Goal: Information Seeking & Learning: Find specific fact

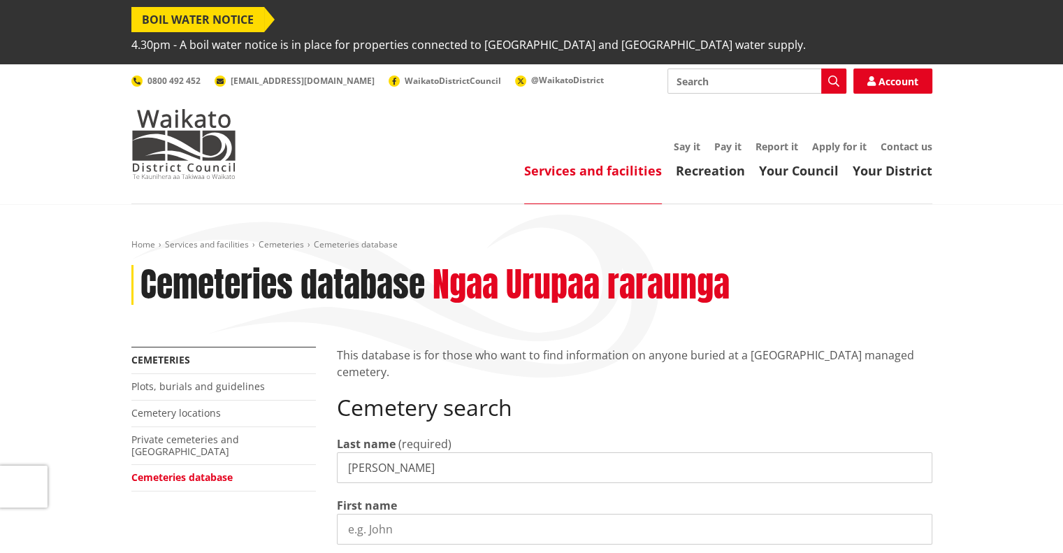
type input "[PERSON_NAME]"
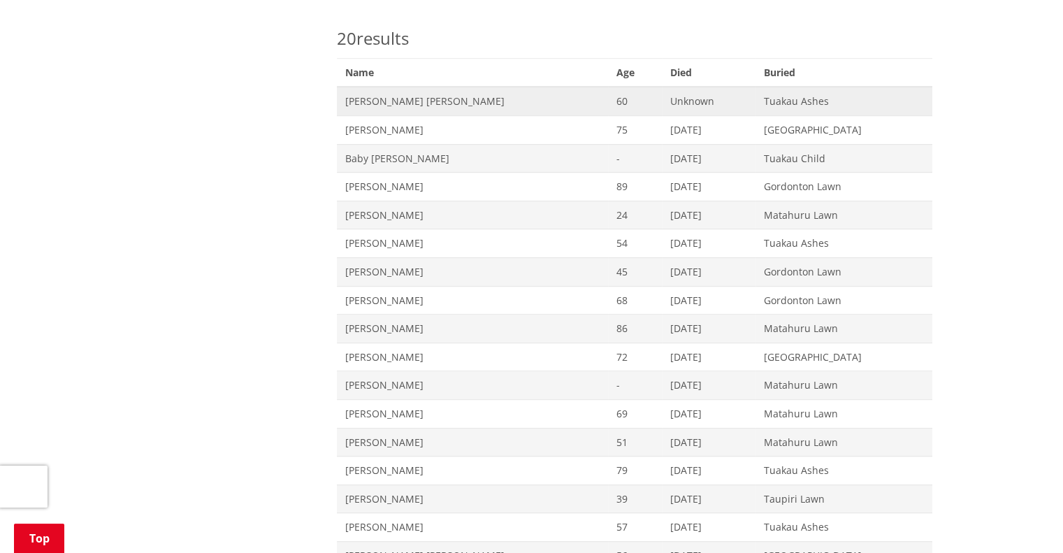
click at [387, 94] on span "[PERSON_NAME] [PERSON_NAME]" at bounding box center [472, 101] width 254 height 14
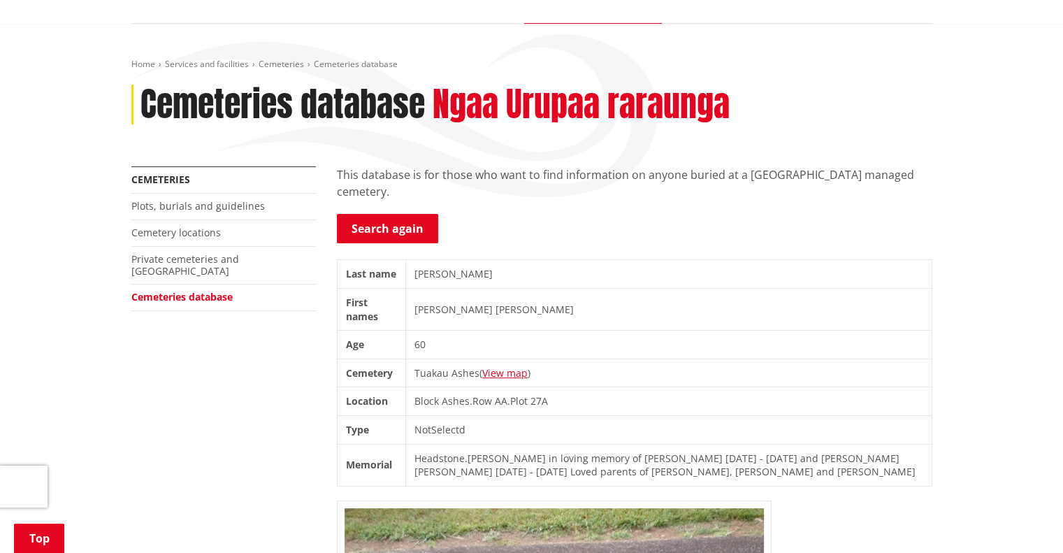
scroll to position [178, 0]
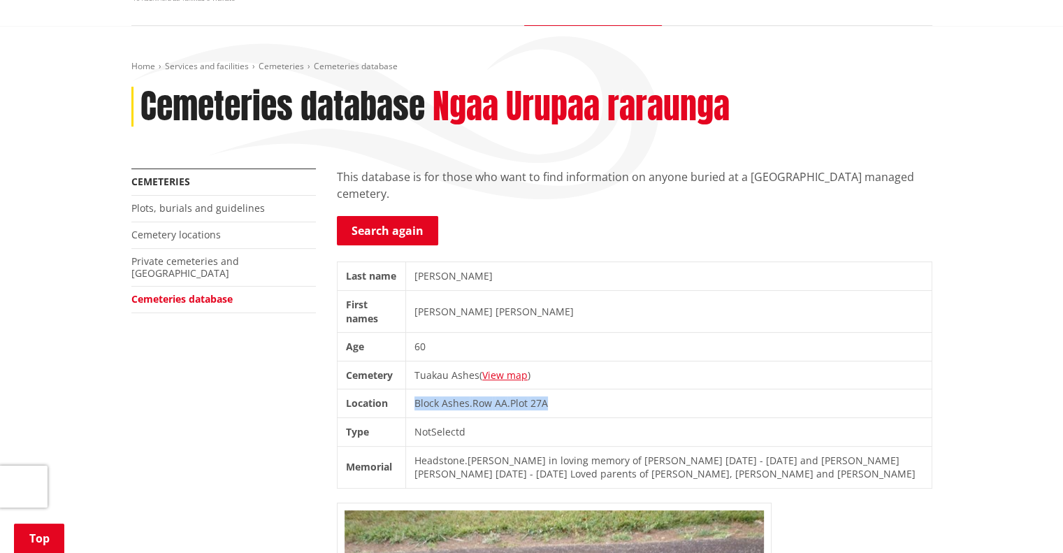
drag, startPoint x: 421, startPoint y: 375, endPoint x: 556, endPoint y: 380, distance: 135.7
click at [556, 389] on td "Block Ashes . Row AA . Plot 27A" at bounding box center [669, 403] width 526 height 29
copy td "Block Ashes . Row AA . Plot 27A"
click at [382, 216] on link "Search again" at bounding box center [387, 230] width 101 height 29
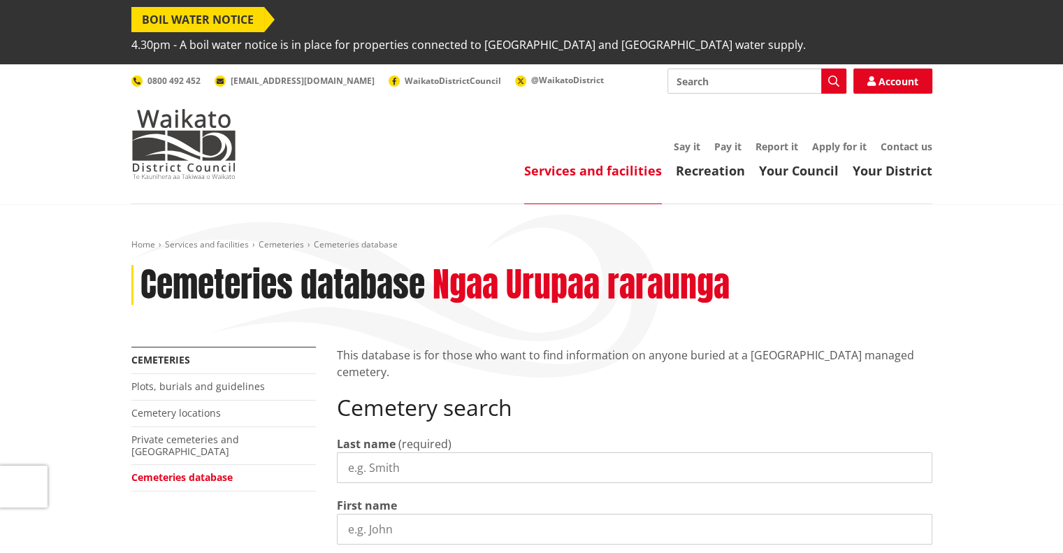
click at [394, 452] on input "Last name" at bounding box center [635, 467] width 596 height 31
type input "[PERSON_NAME]"
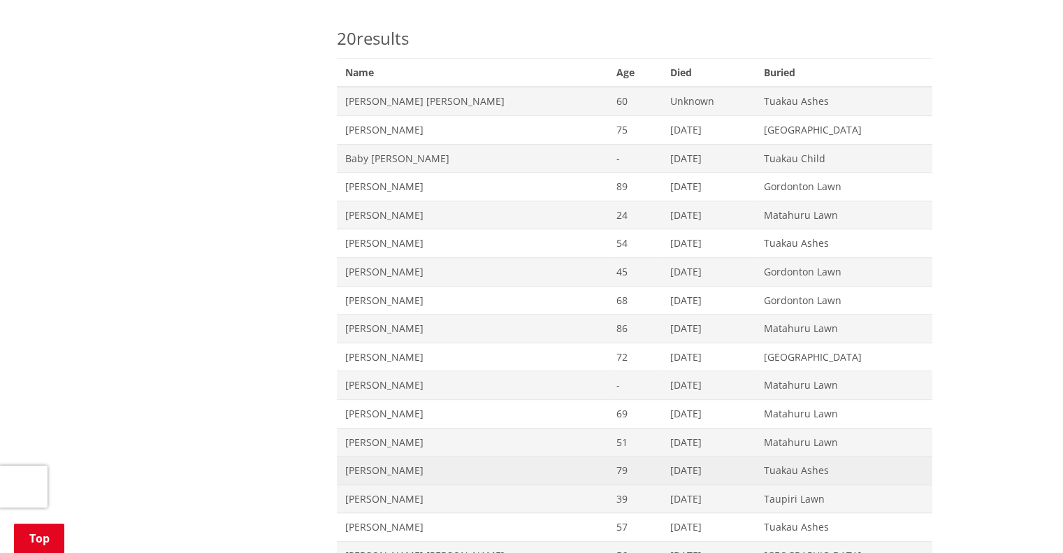
click at [392, 464] on span "Mervyn Dynes Fulton" at bounding box center [472, 471] width 254 height 14
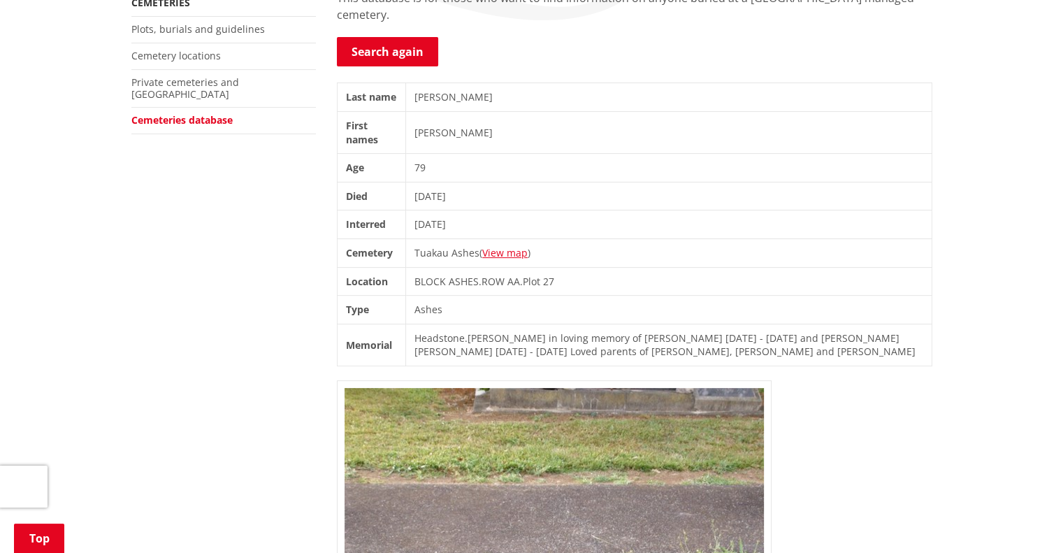
scroll to position [359, 0]
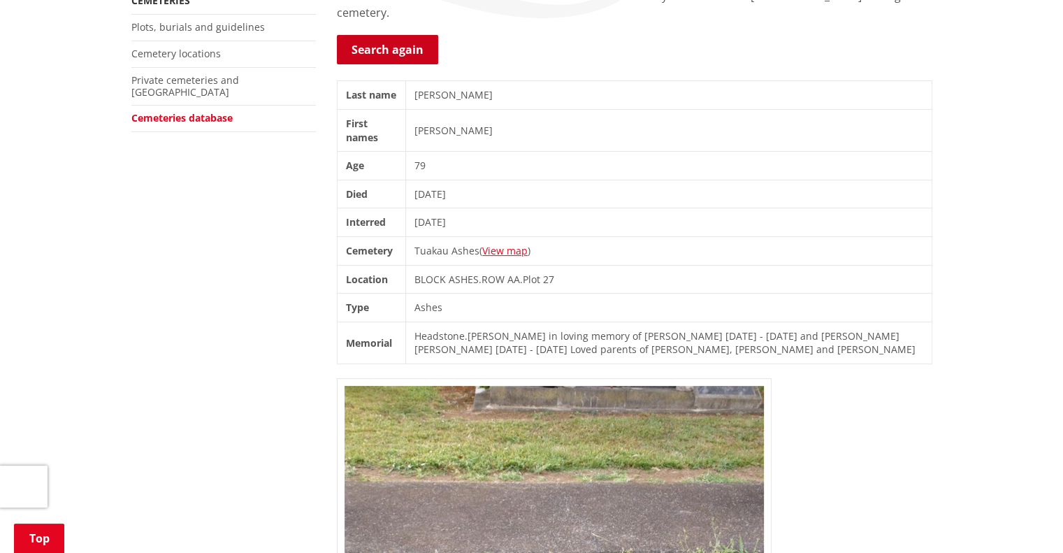
click at [372, 35] on link "Search again" at bounding box center [387, 49] width 101 height 29
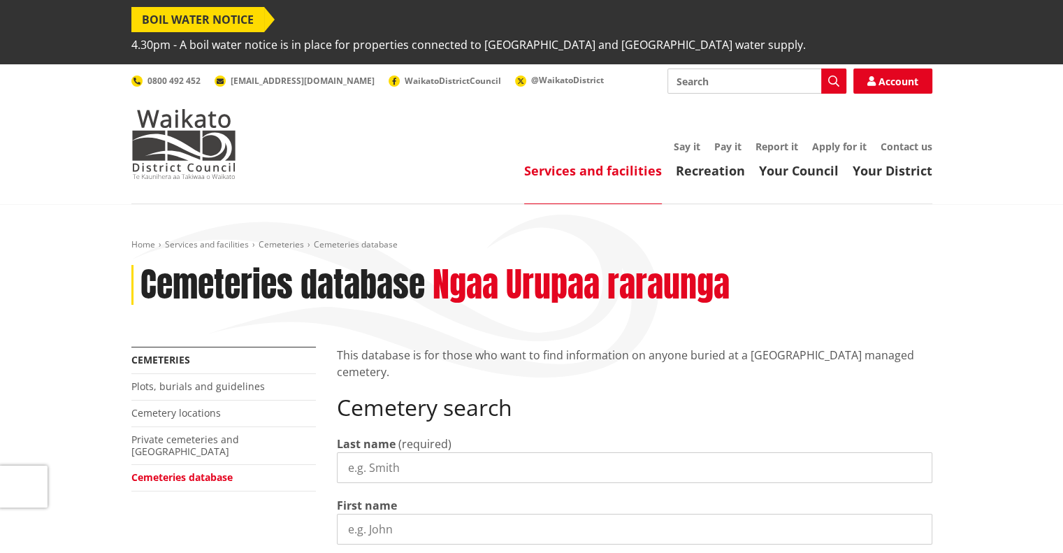
click at [417, 452] on input "Last name" at bounding box center [635, 467] width 596 height 31
type input "fulton"
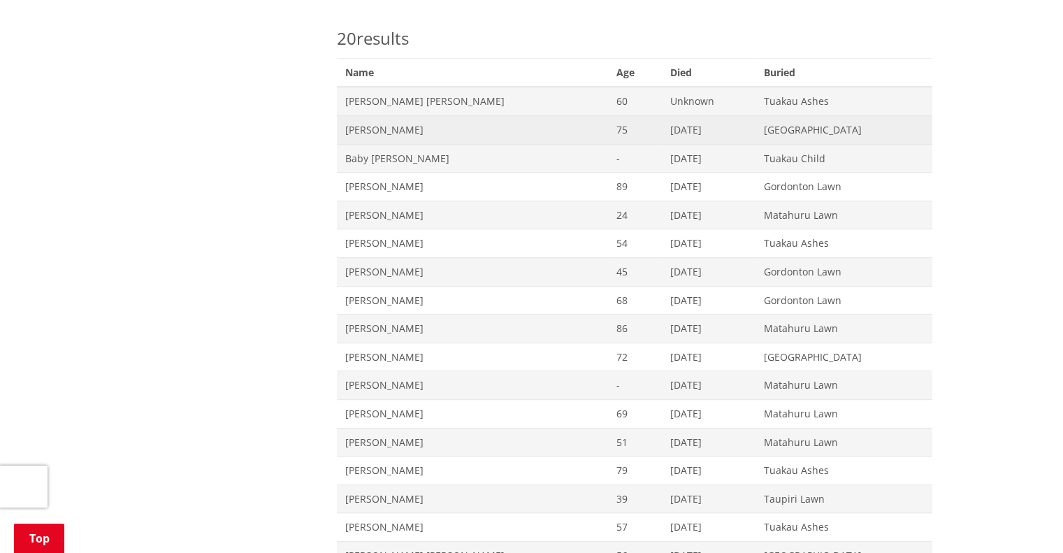
click at [389, 123] on span "[PERSON_NAME]" at bounding box center [472, 130] width 254 height 14
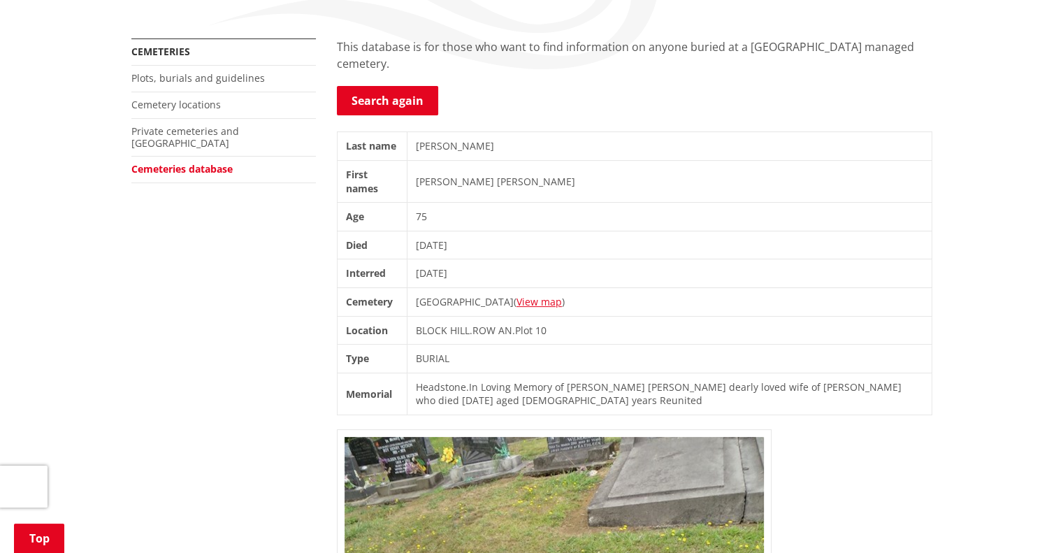
scroll to position [352, 0]
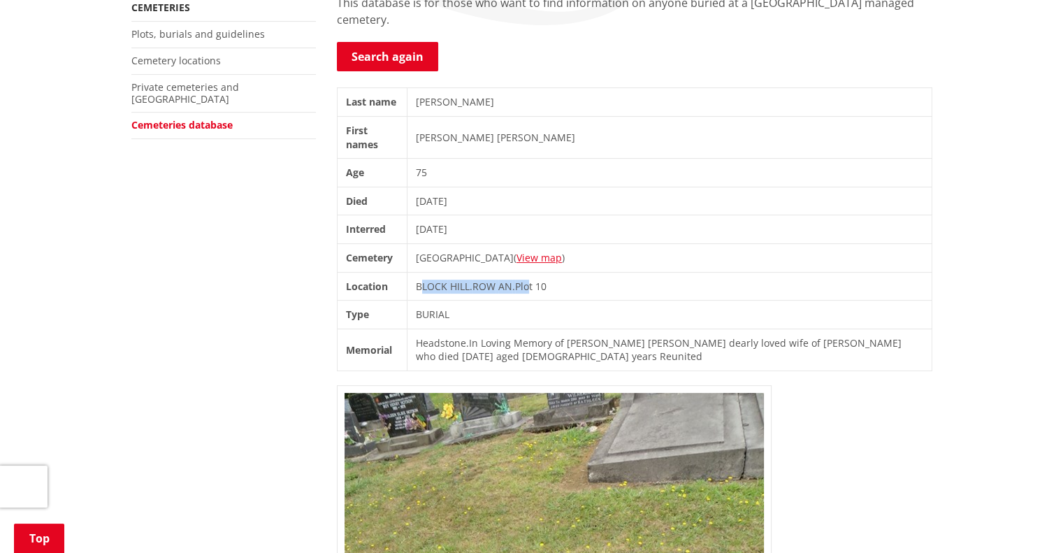
drag, startPoint x: 422, startPoint y: 261, endPoint x: 537, endPoint y: 262, distance: 114.7
click at [537, 272] on td "BLOCK HILL . ROW AN . Plot 10" at bounding box center [669, 286] width 525 height 29
click at [533, 280] on span "Plot" at bounding box center [523, 286] width 17 height 13
drag, startPoint x: 419, startPoint y: 259, endPoint x: 552, endPoint y: 258, distance: 132.8
click at [552, 272] on td "BLOCK HILL . ROW AN . Plot 10" at bounding box center [669, 286] width 525 height 29
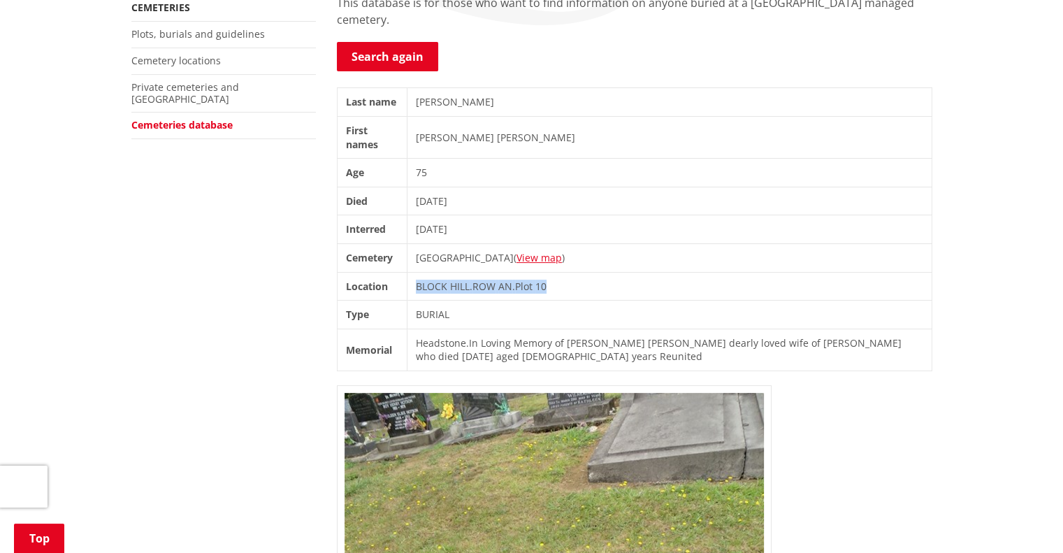
copy td "BLOCK HILL . ROW AN . Plot 10"
click at [387, 42] on link "Search again" at bounding box center [387, 56] width 101 height 29
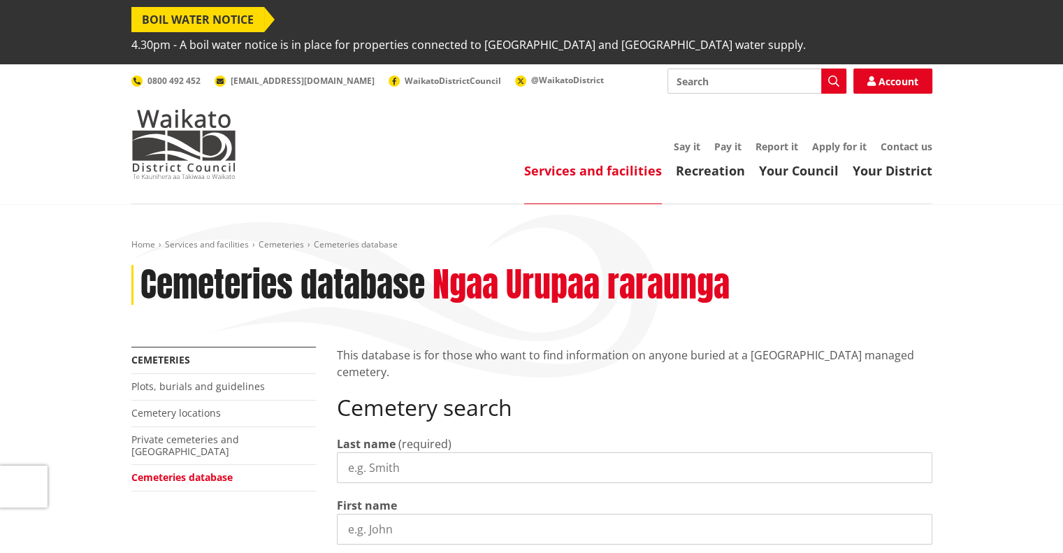
click at [391, 452] on input "Last name" at bounding box center [635, 467] width 596 height 31
type input "fulton"
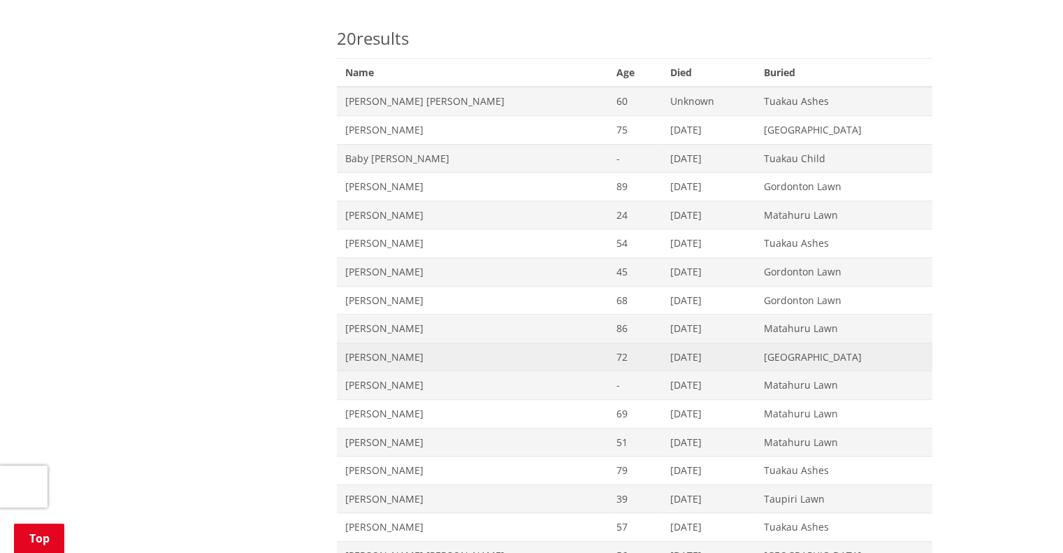
click at [391, 350] on span "[PERSON_NAME]" at bounding box center [472, 357] width 254 height 14
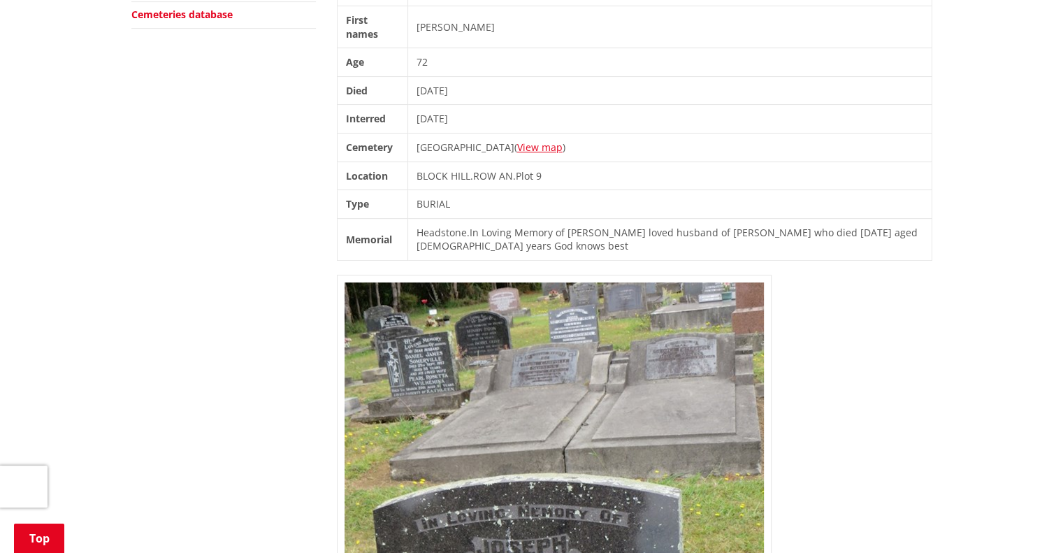
scroll to position [456, 0]
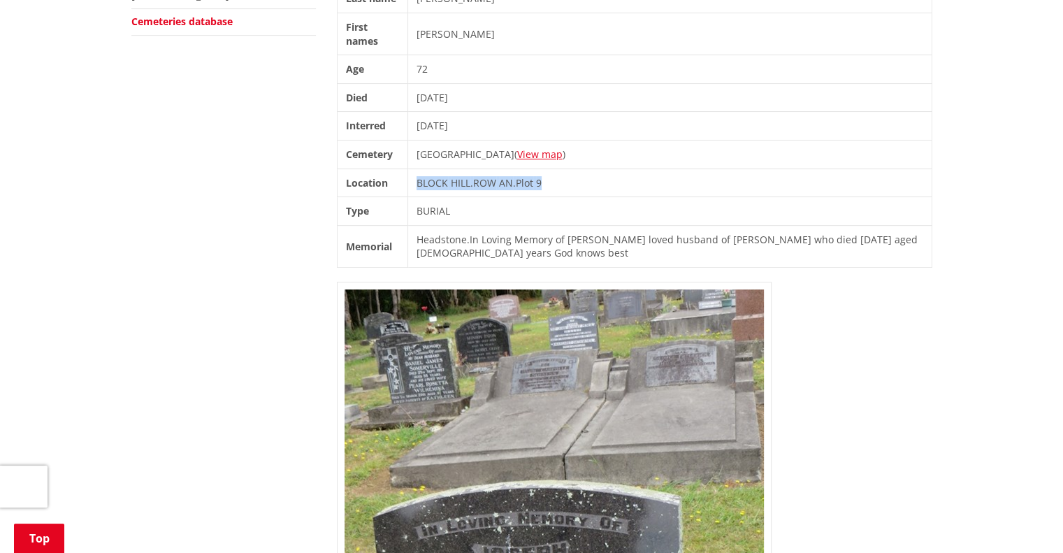
drag, startPoint x: 419, startPoint y: 156, endPoint x: 555, endPoint y: 155, distance: 135.6
click at [555, 168] on td "BLOCK HILL . ROW AN . Plot 9" at bounding box center [670, 182] width 524 height 29
copy td "BLOCK HILL . ROW AN . Plot 9"
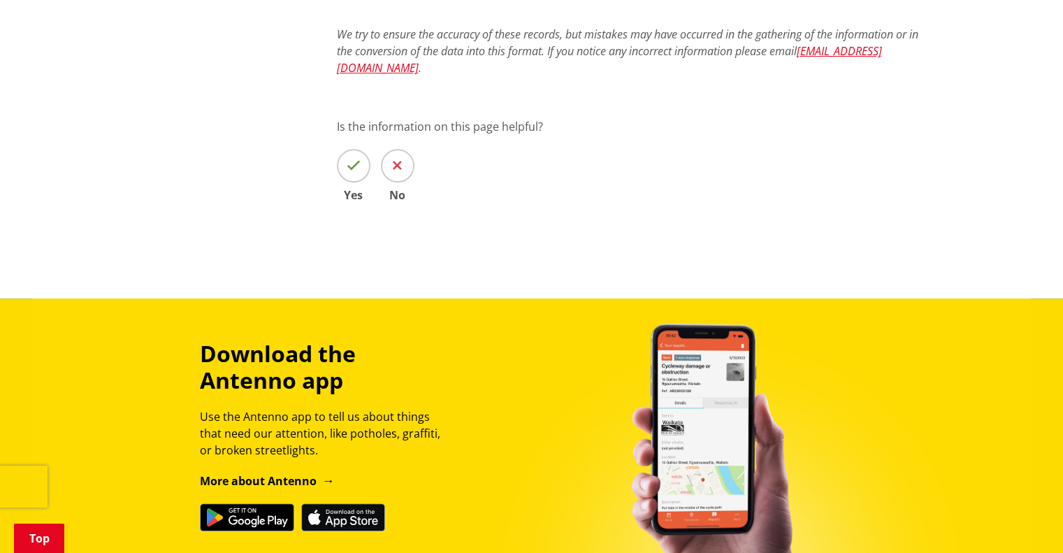
scroll to position [231, 0]
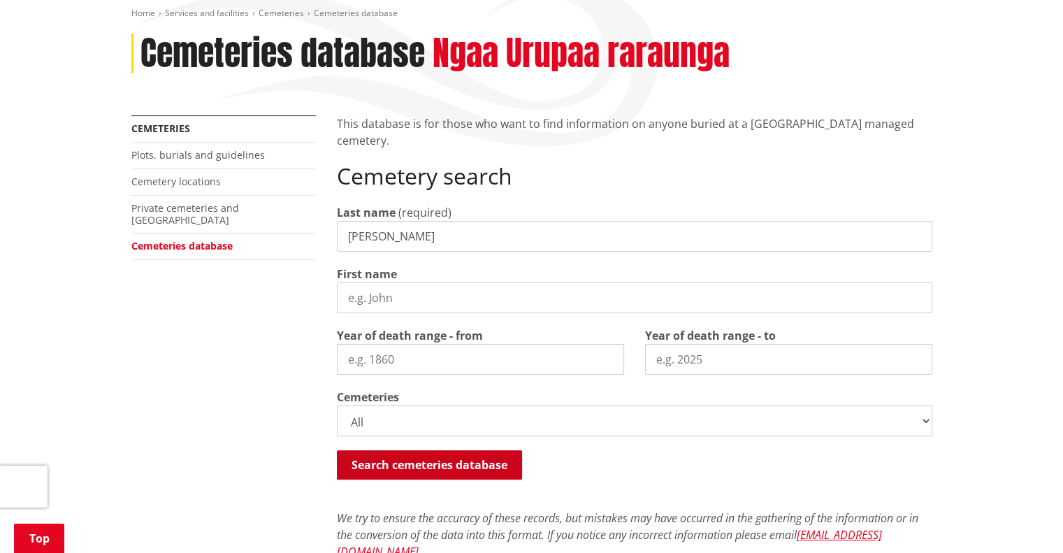
click at [431, 450] on button "Search cemeteries database" at bounding box center [429, 464] width 185 height 29
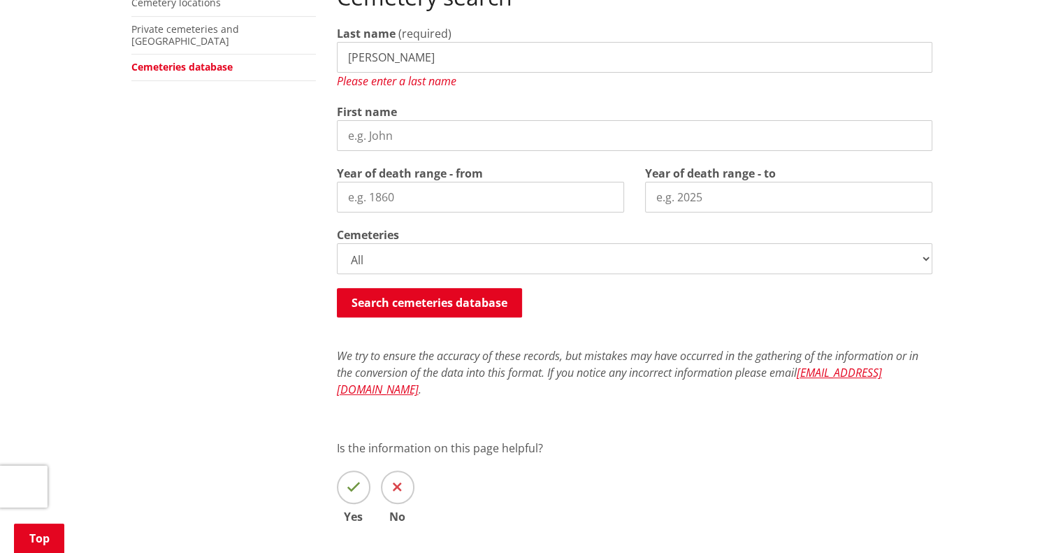
click at [392, 42] on input "[PERSON_NAME]" at bounding box center [635, 57] width 596 height 31
type input "f"
type input "[PERSON_NAME]"
click at [422, 288] on button "Search cemeteries database" at bounding box center [429, 302] width 185 height 29
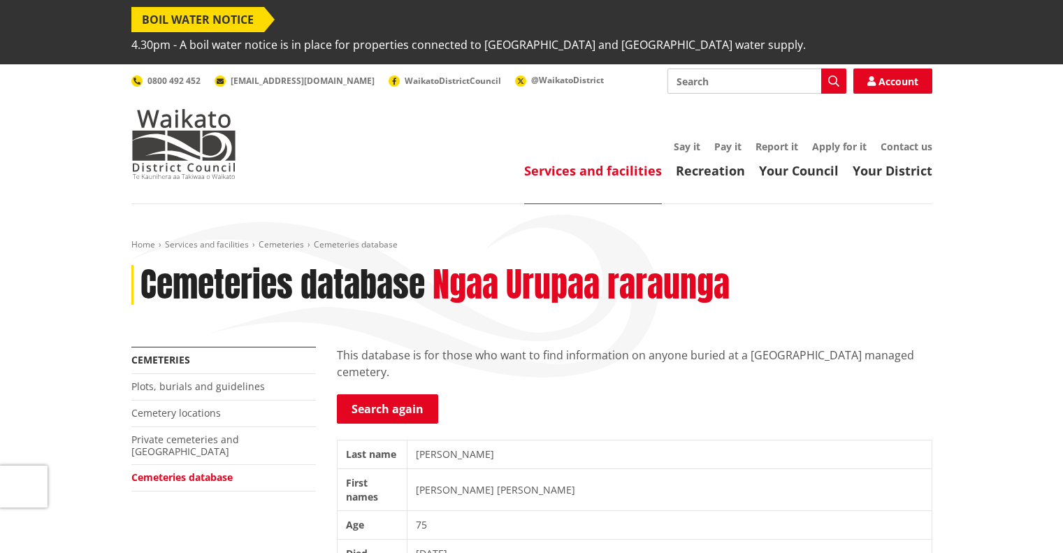
scroll to position [352, 0]
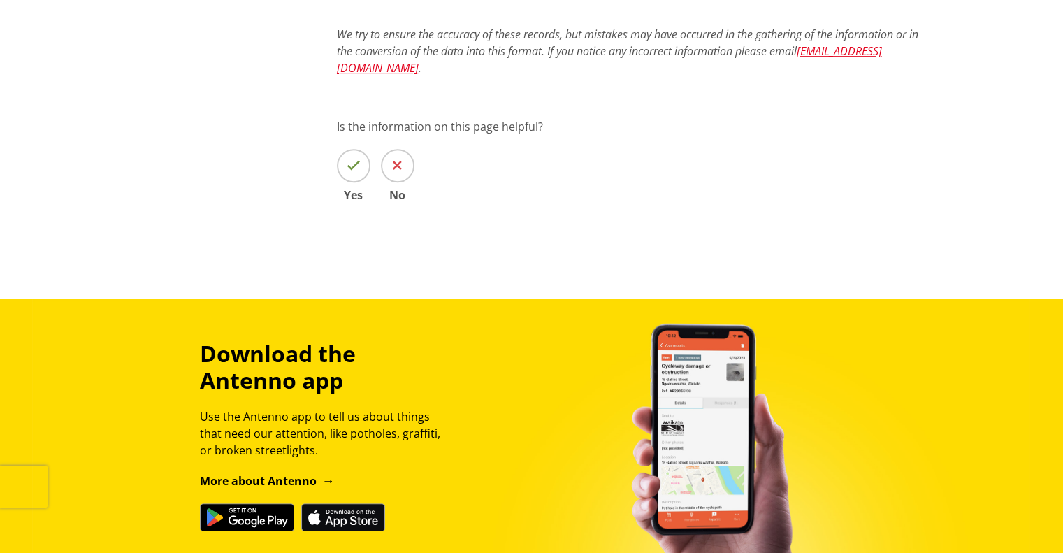
scroll to position [231, 0]
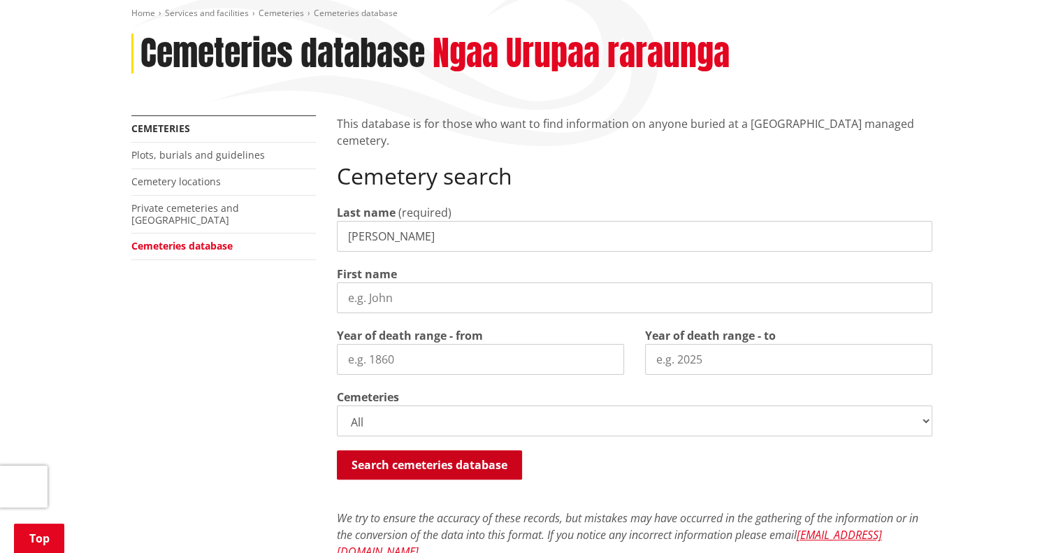
click at [436, 450] on button "Search cemeteries database" at bounding box center [429, 464] width 185 height 29
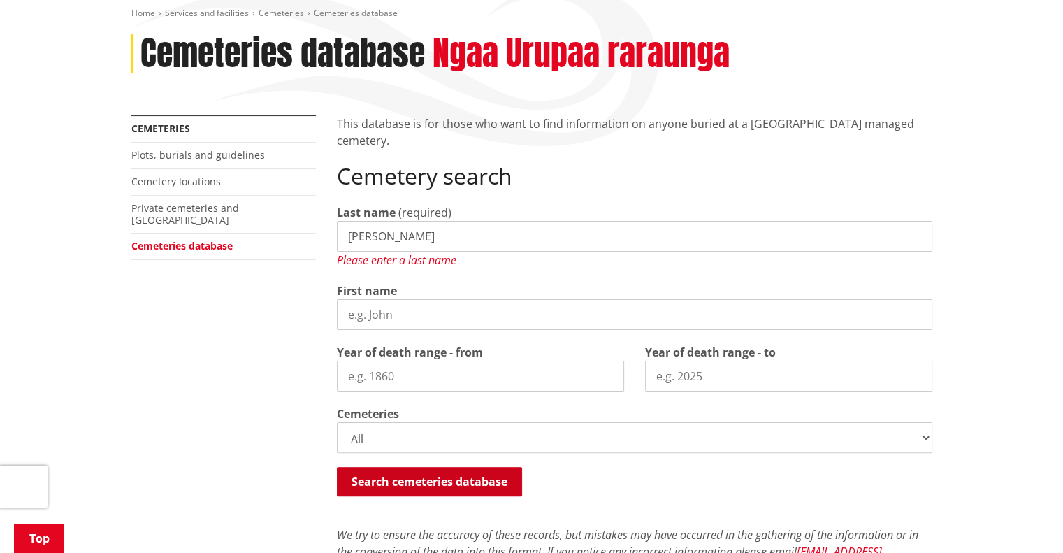
scroll to position [410, 0]
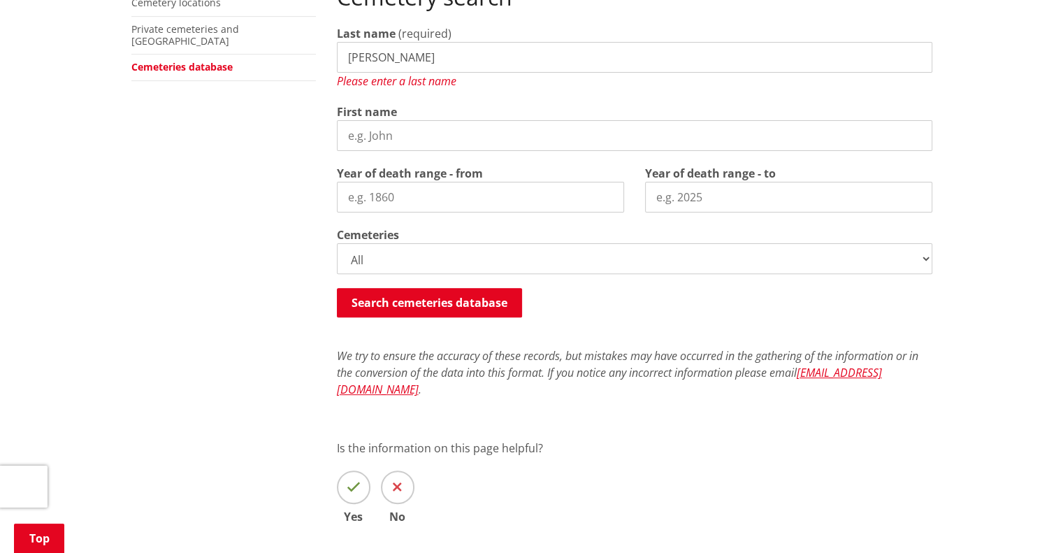
click at [396, 42] on input "[PERSON_NAME]" at bounding box center [635, 57] width 596 height 31
type input "f"
type input "[PERSON_NAME]"
click at [419, 288] on button "Search cemeteries database" at bounding box center [429, 302] width 185 height 29
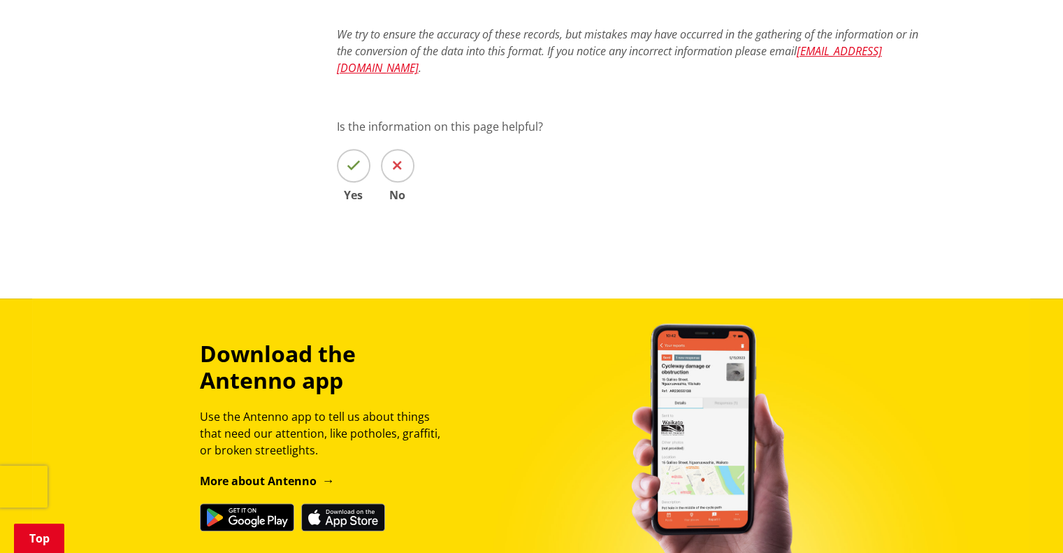
scroll to position [231, 0]
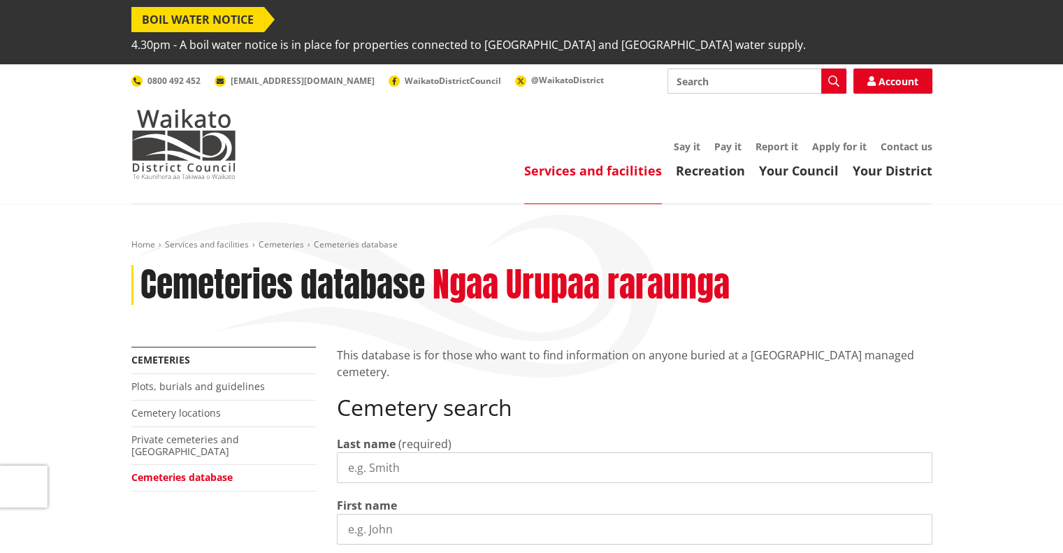
click at [373, 452] on input "Last name" at bounding box center [635, 467] width 596 height 31
type input "[PERSON_NAME]"
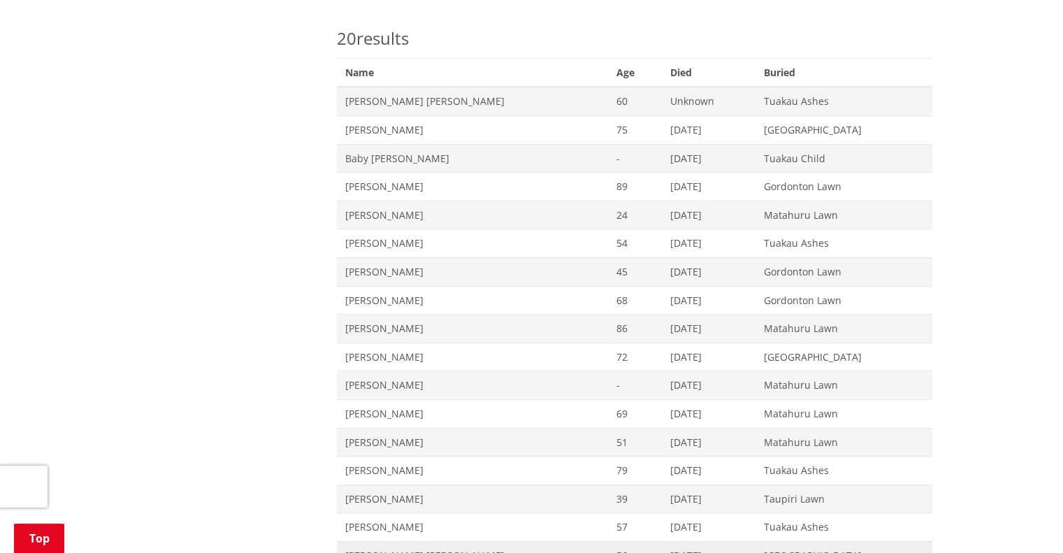
click at [378, 549] on span "Thomas Campbell Fulton" at bounding box center [472, 556] width 254 height 14
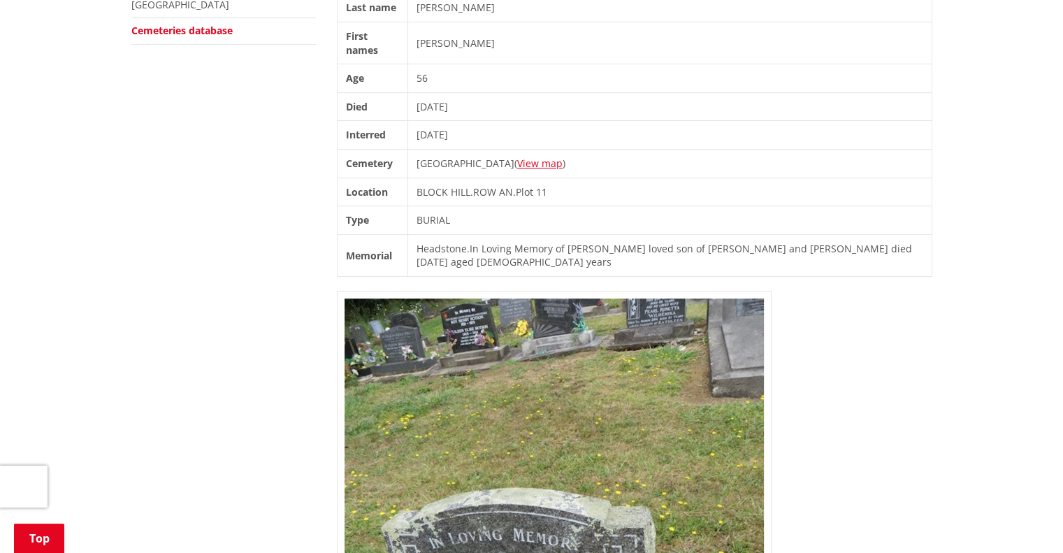
scroll to position [449, 0]
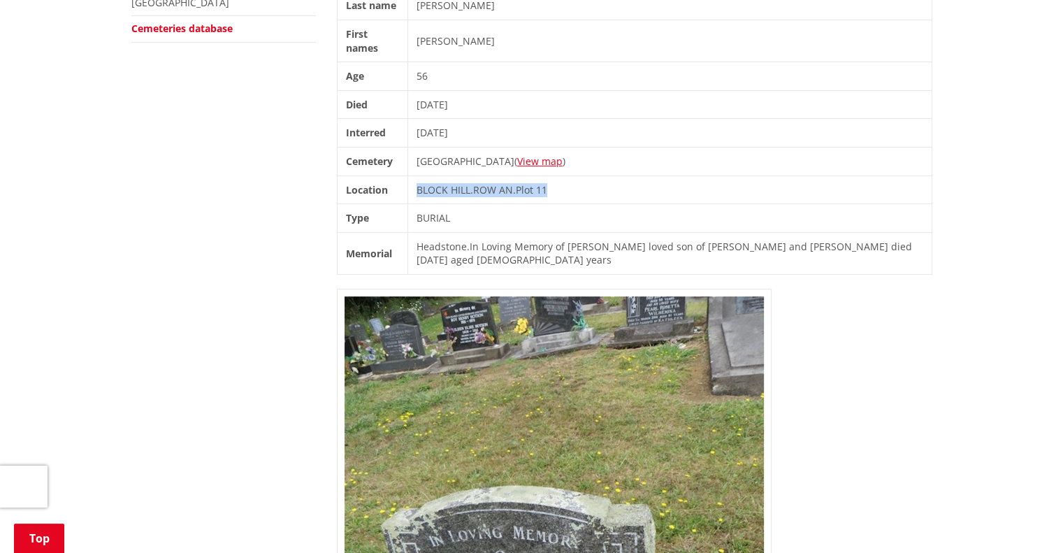
drag, startPoint x: 420, startPoint y: 164, endPoint x: 556, endPoint y: 163, distance: 135.6
click at [556, 175] on td "BLOCK HILL . ROW AN . Plot 11" at bounding box center [670, 189] width 524 height 29
copy td "BLOCK HILL . ROW AN . Plot 11"
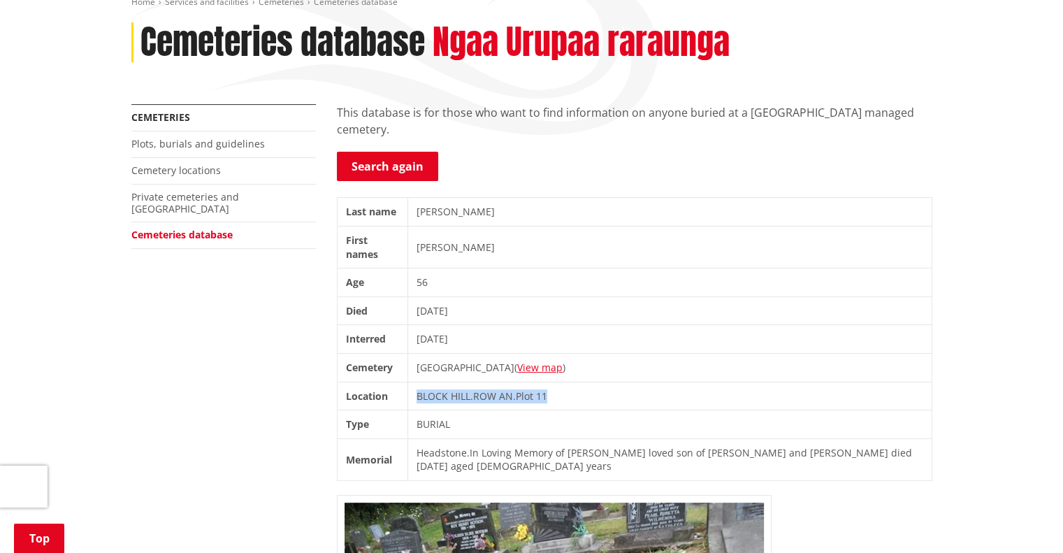
scroll to position [229, 0]
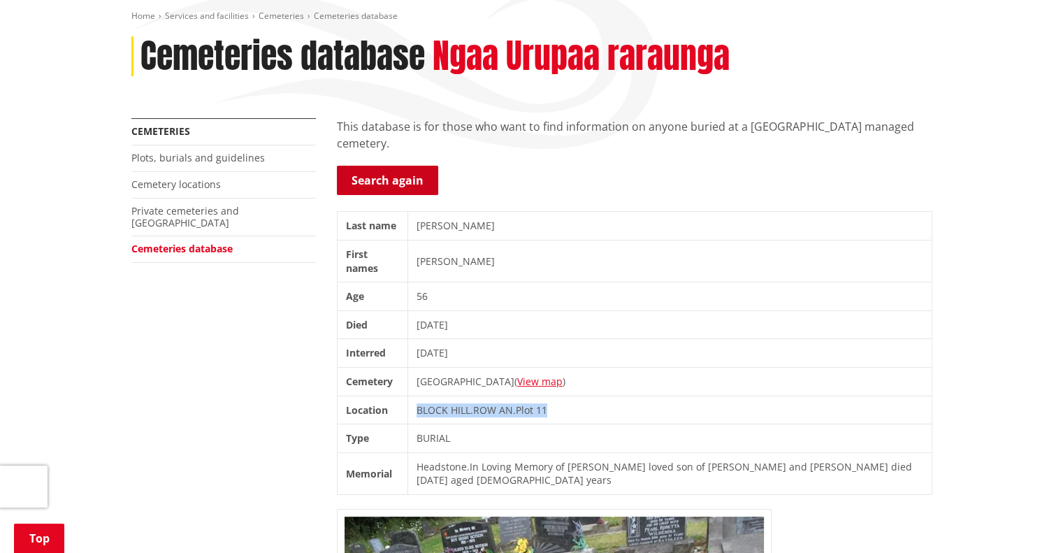
click at [387, 166] on link "Search again" at bounding box center [387, 180] width 101 height 29
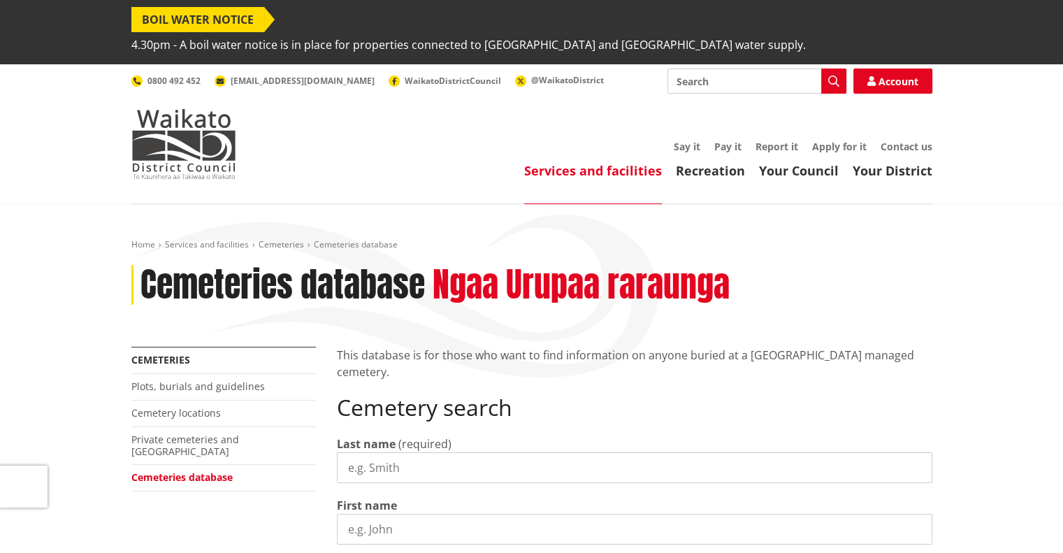
click at [380, 452] on input "Last name" at bounding box center [635, 467] width 596 height 31
type input "[PERSON_NAME]"
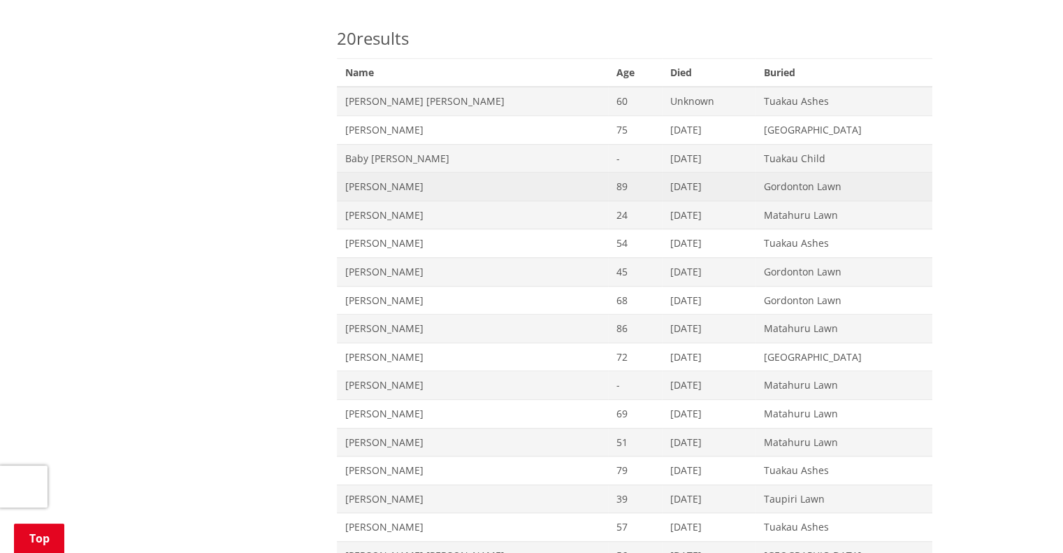
click at [422, 180] on span "[PERSON_NAME]" at bounding box center [472, 187] width 254 height 14
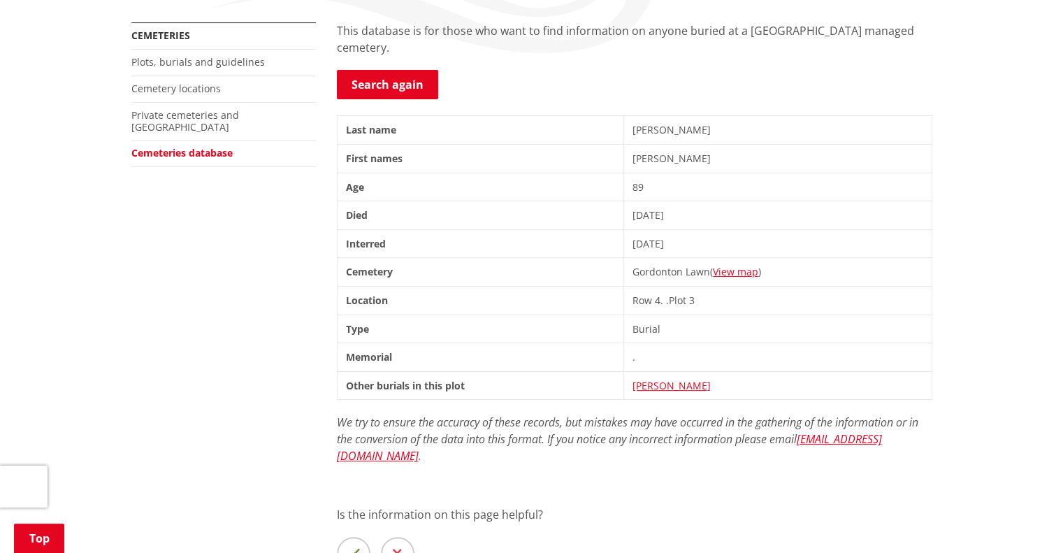
scroll to position [347, 0]
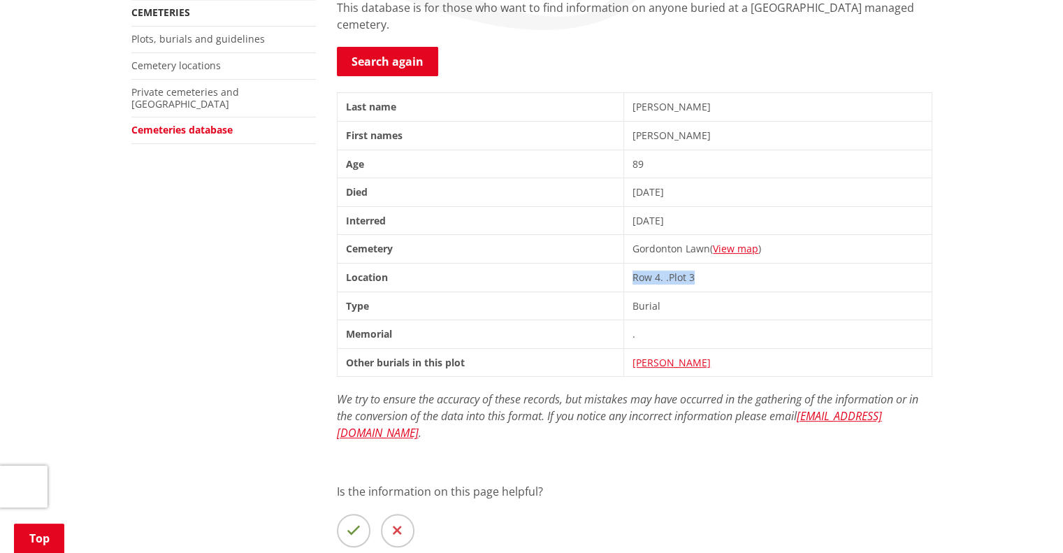
drag, startPoint x: 631, startPoint y: 255, endPoint x: 702, endPoint y: 253, distance: 71.3
click at [702, 263] on td "Row 4 . . Plot 3" at bounding box center [778, 277] width 308 height 29
copy td "Row 4 . . Plot 3"
click at [387, 47] on link "Search again" at bounding box center [387, 61] width 101 height 29
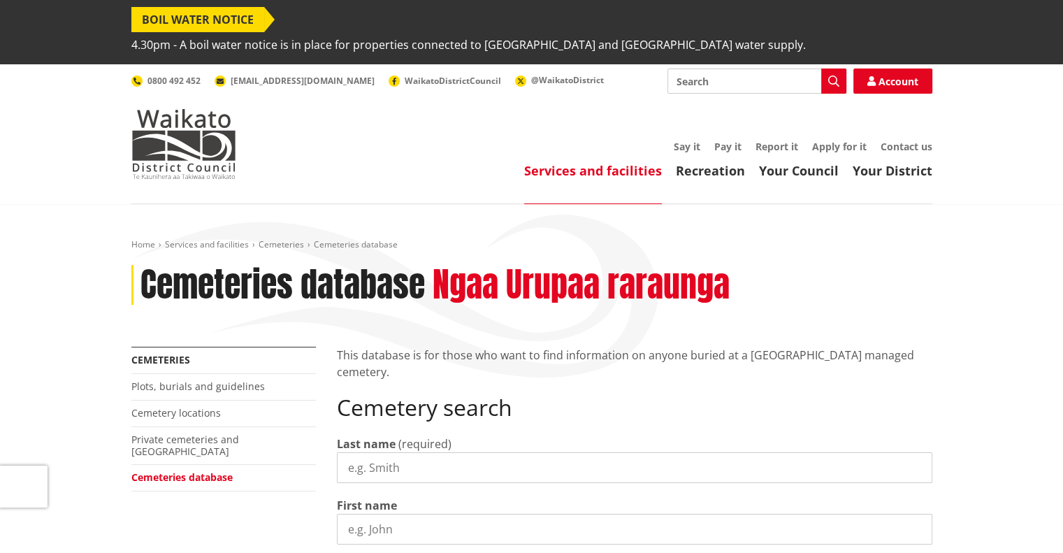
click at [373, 452] on input "Last name" at bounding box center [635, 467] width 596 height 31
type input "[PERSON_NAME]"
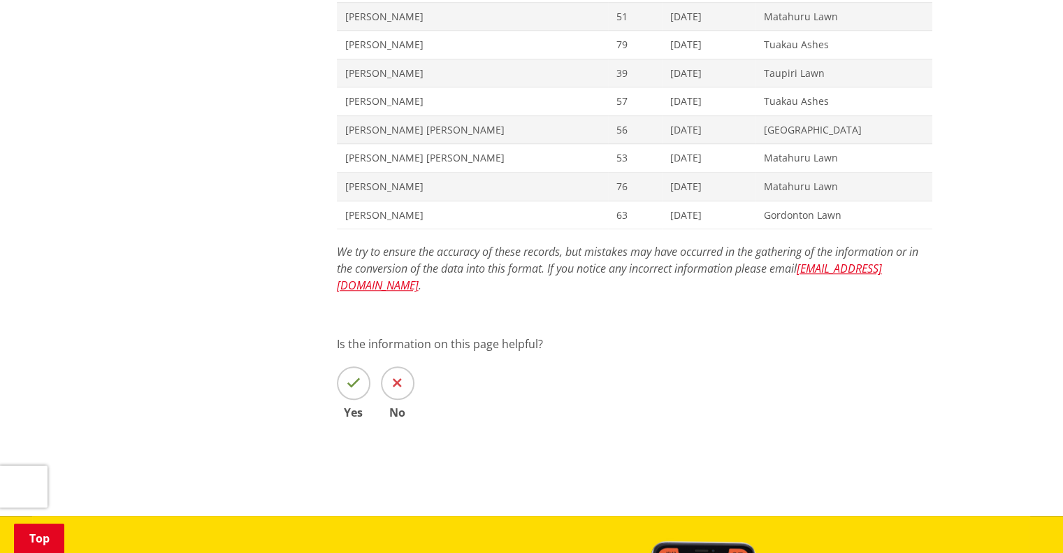
scroll to position [1134, 0]
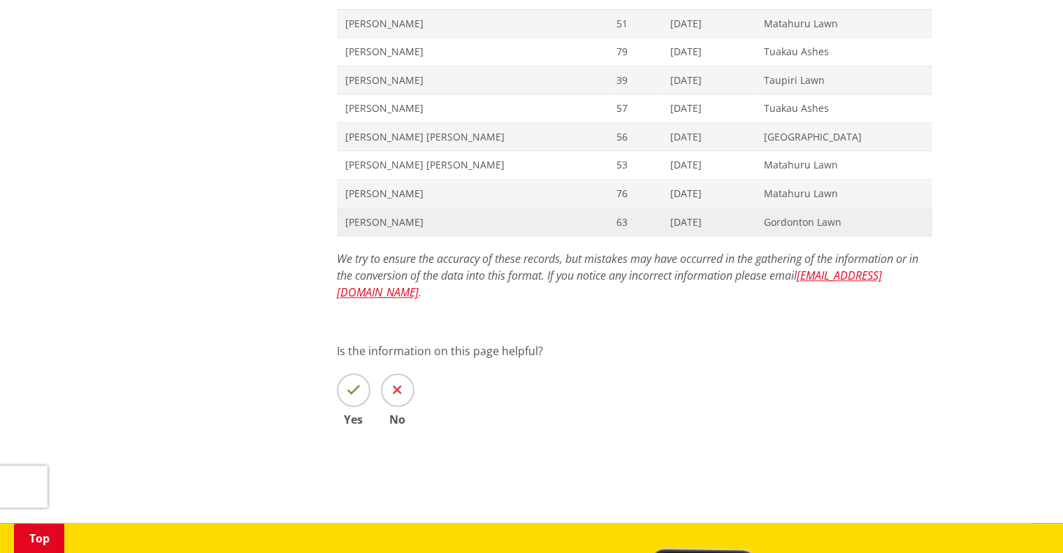
click at [392, 215] on span "William Francis Fulton" at bounding box center [472, 222] width 254 height 14
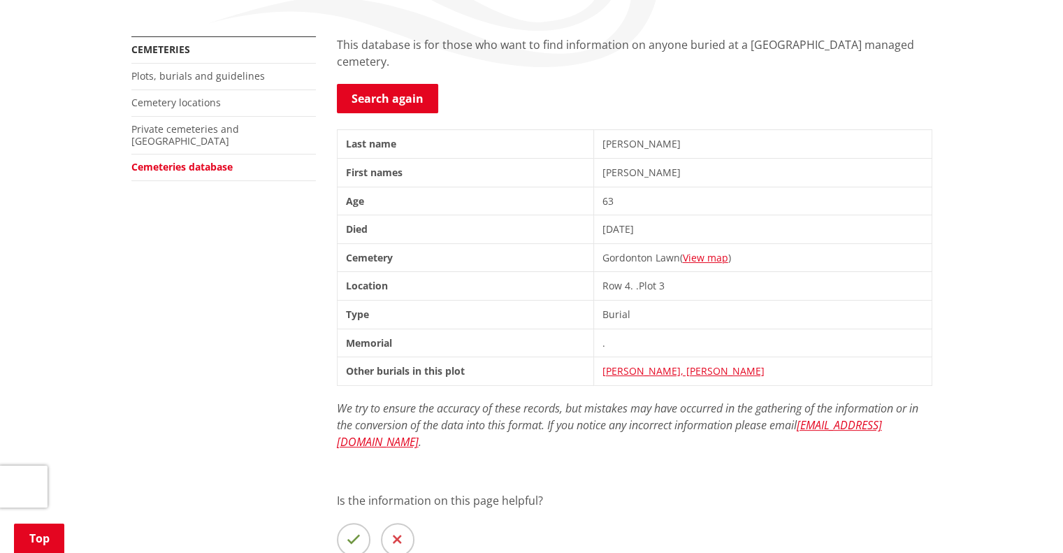
scroll to position [320, 0]
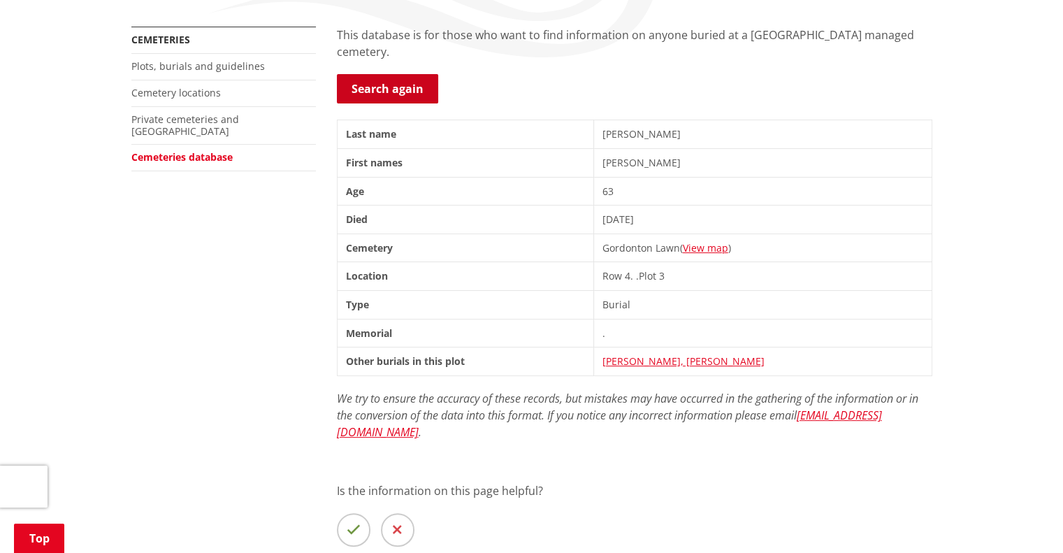
click at [405, 74] on link "Search again" at bounding box center [387, 88] width 101 height 29
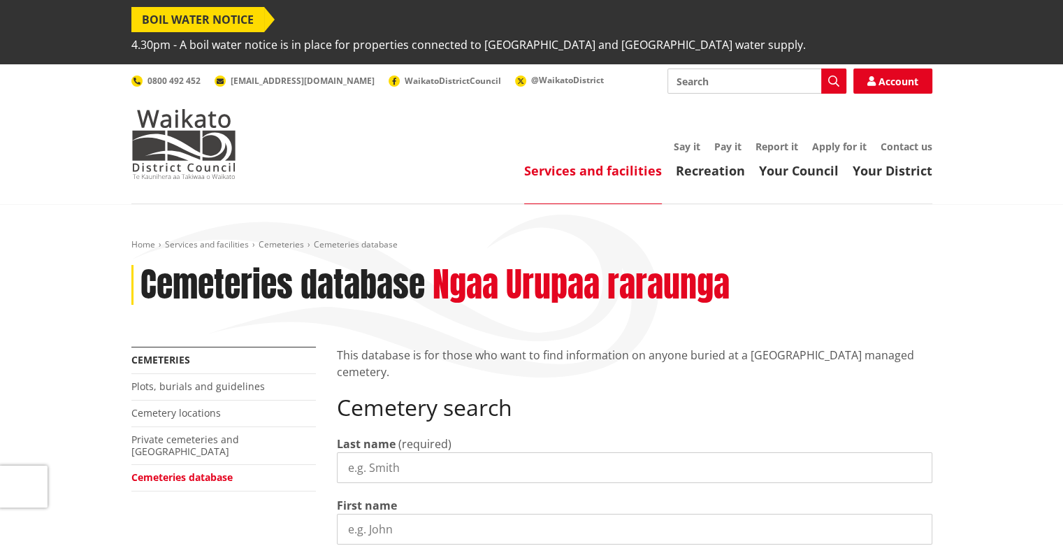
click at [383, 452] on input "Last name" at bounding box center [635, 467] width 596 height 31
type input "[PERSON_NAME]"
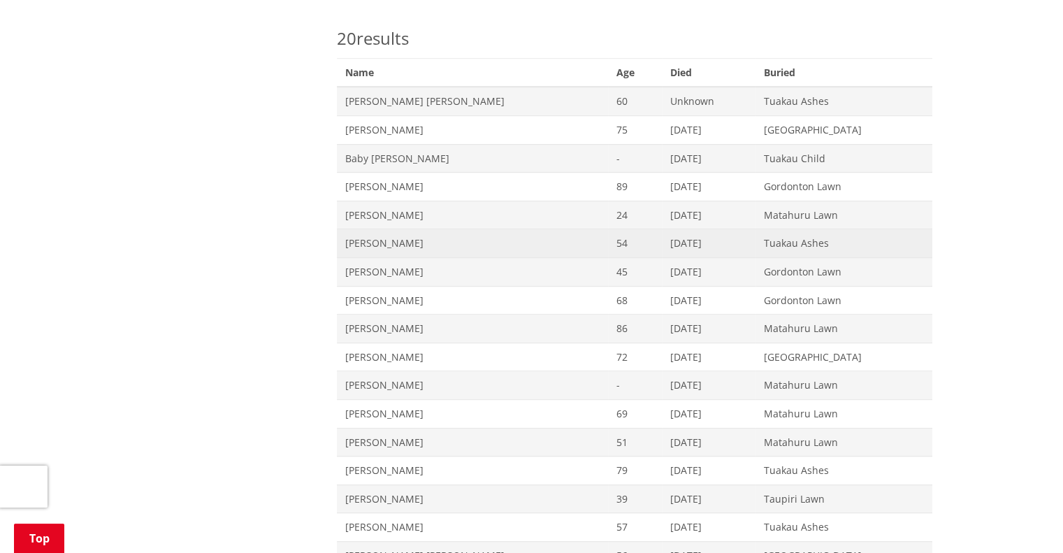
click at [396, 236] on span "[PERSON_NAME]" at bounding box center [472, 243] width 254 height 14
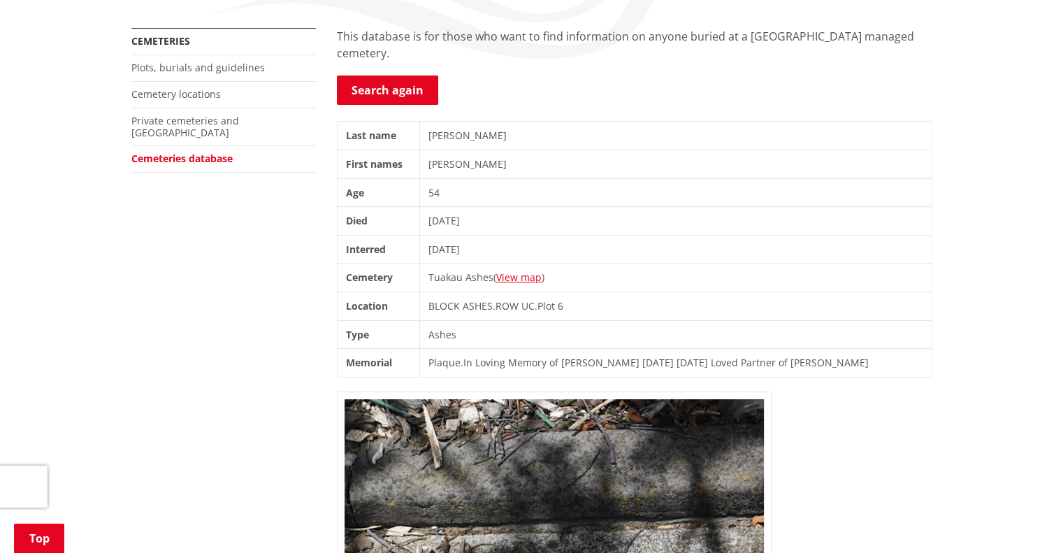
scroll to position [316, 0]
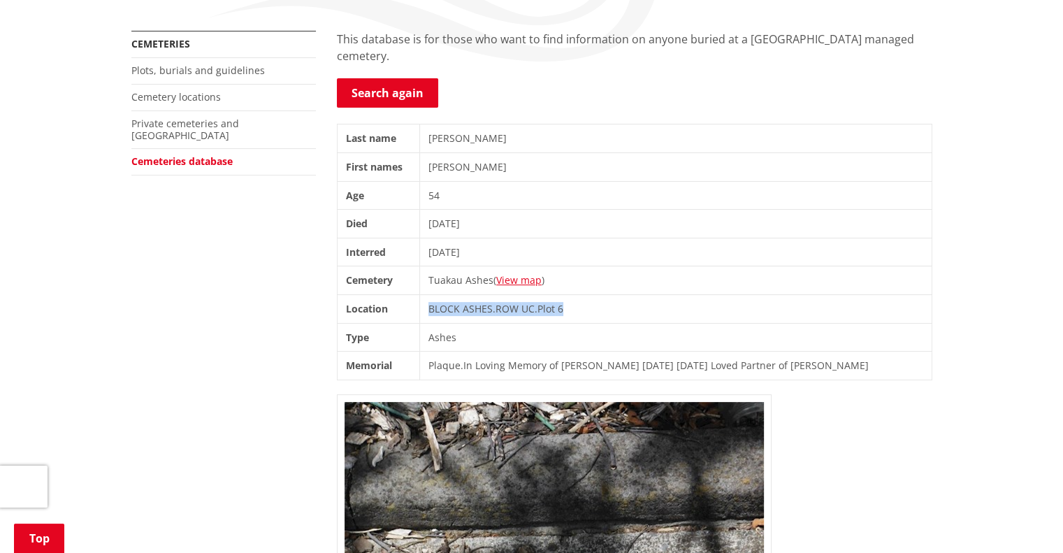
drag, startPoint x: 430, startPoint y: 280, endPoint x: 573, endPoint y: 282, distance: 142.6
click at [573, 294] on td "BLOCK ASHES . ROW UC . Plot 6" at bounding box center [676, 308] width 512 height 29
copy td "BLOCK ASHES . ROW UC . Plot 6"
click at [724, 210] on td "30/04/1996" at bounding box center [676, 224] width 512 height 29
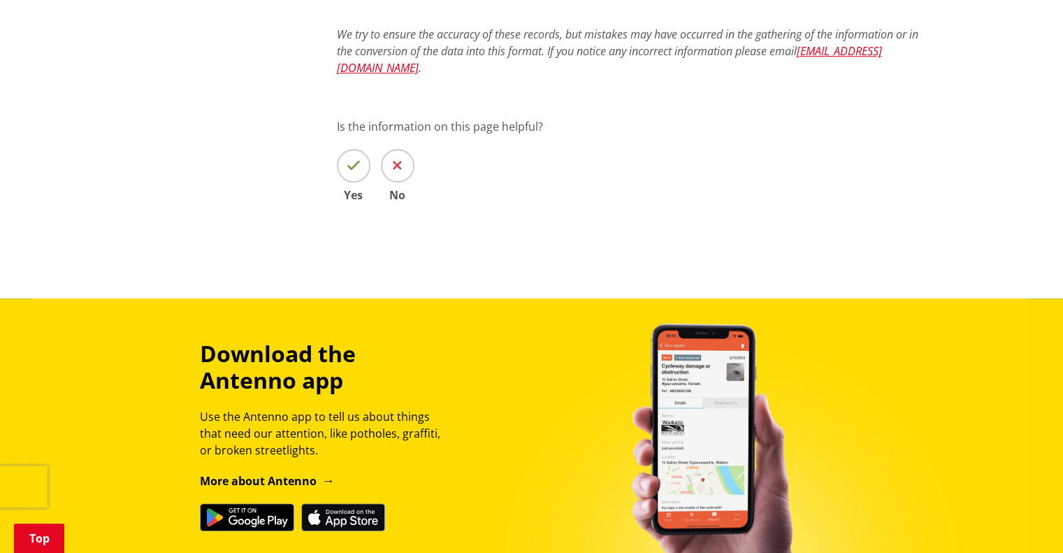
scroll to position [231, 0]
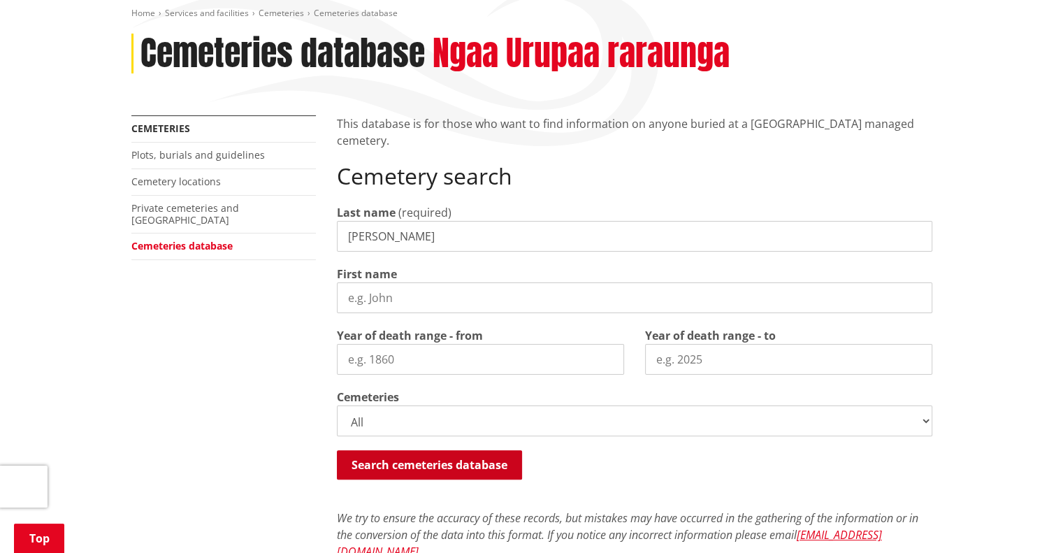
click at [445, 450] on button "Search cemeteries database" at bounding box center [429, 464] width 185 height 29
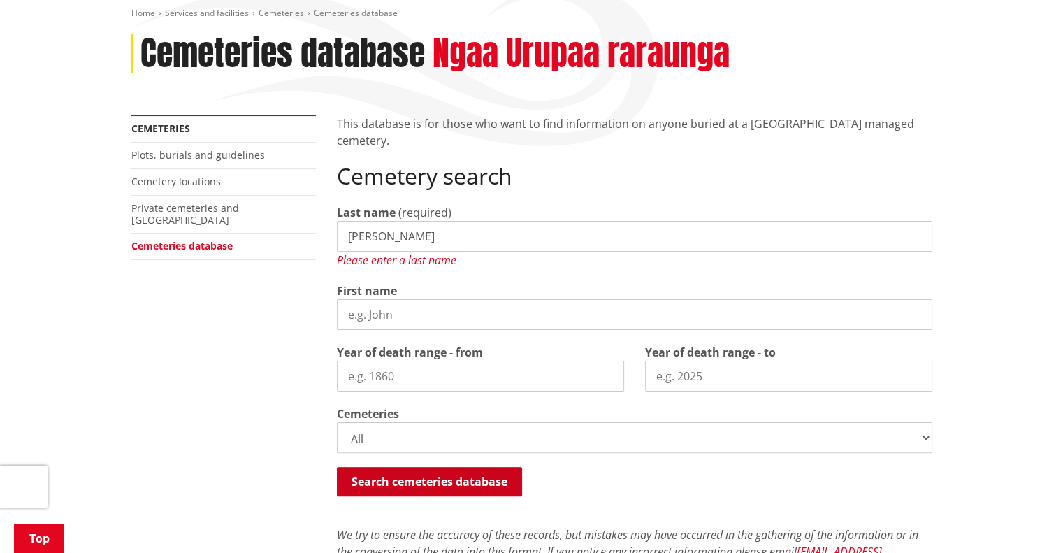
scroll to position [410, 0]
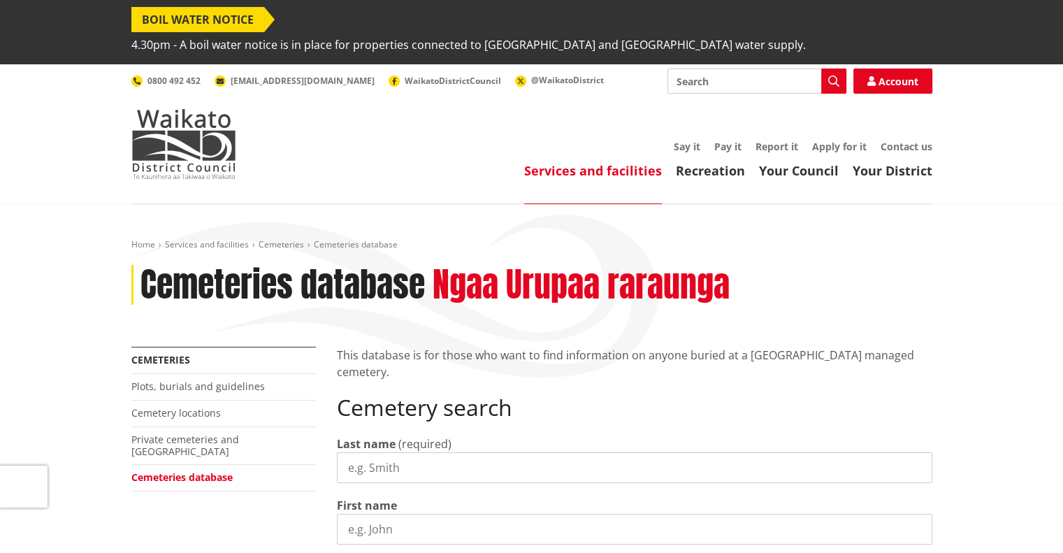
click at [394, 452] on input "Last name" at bounding box center [635, 467] width 596 height 31
type input "fulton"
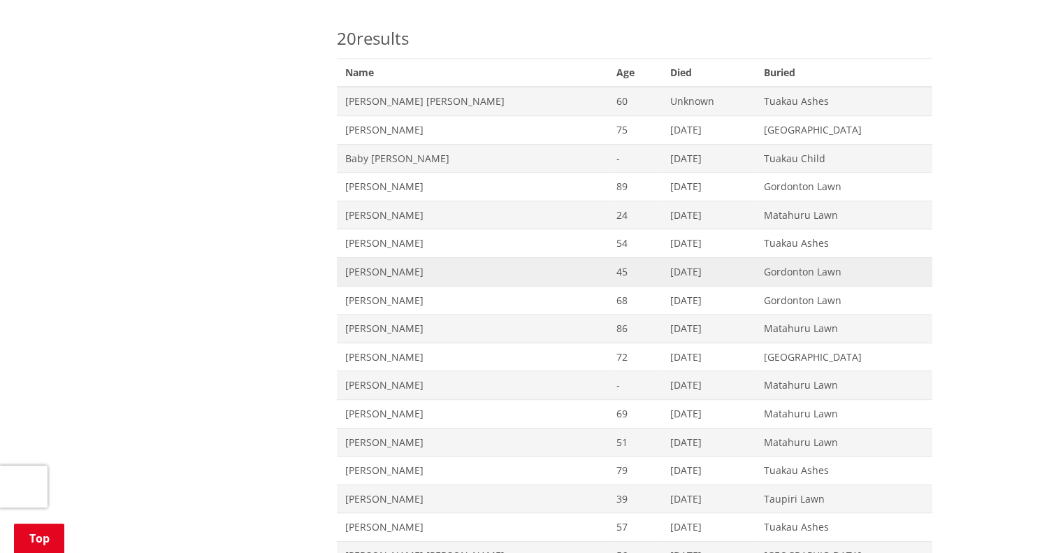
click at [406, 265] on span "[PERSON_NAME]" at bounding box center [472, 272] width 254 height 14
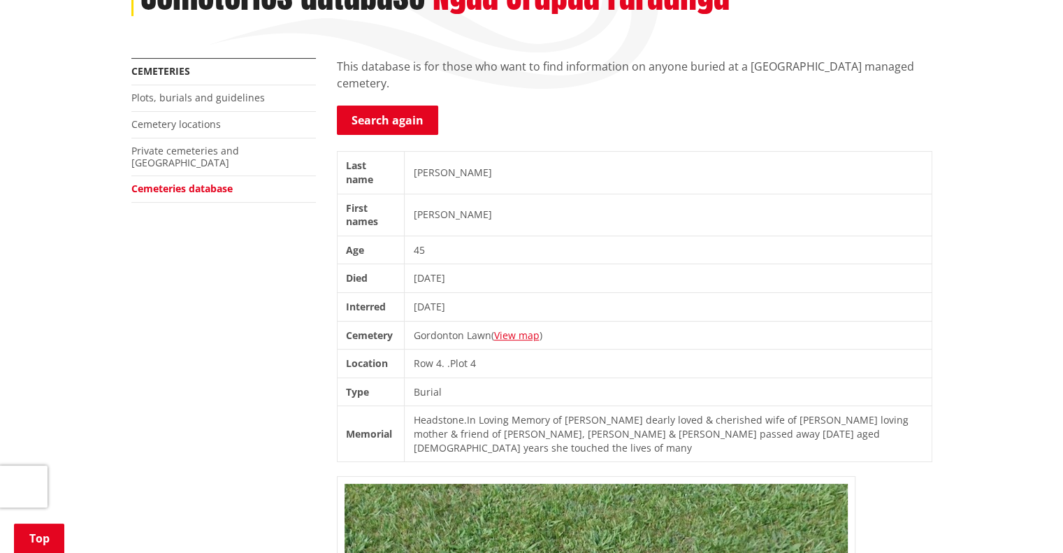
scroll to position [306, 0]
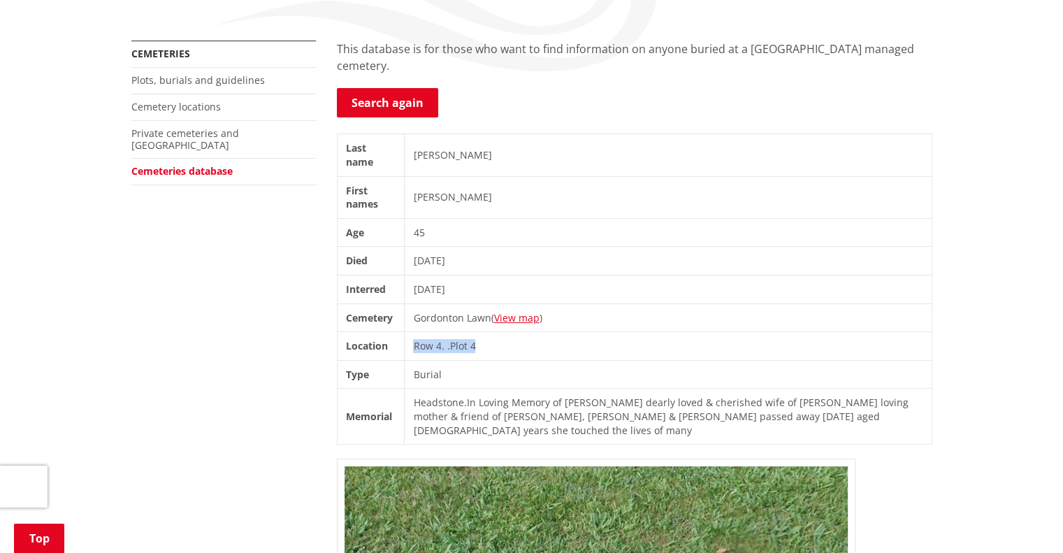
drag, startPoint x: 417, startPoint y: 307, endPoint x: 479, endPoint y: 305, distance: 61.6
click at [479, 332] on td "Row 4 . . Plot 4" at bounding box center [668, 346] width 527 height 29
copy td "Row 4 . . Plot 4"
click at [392, 88] on link "Search again" at bounding box center [387, 102] width 101 height 29
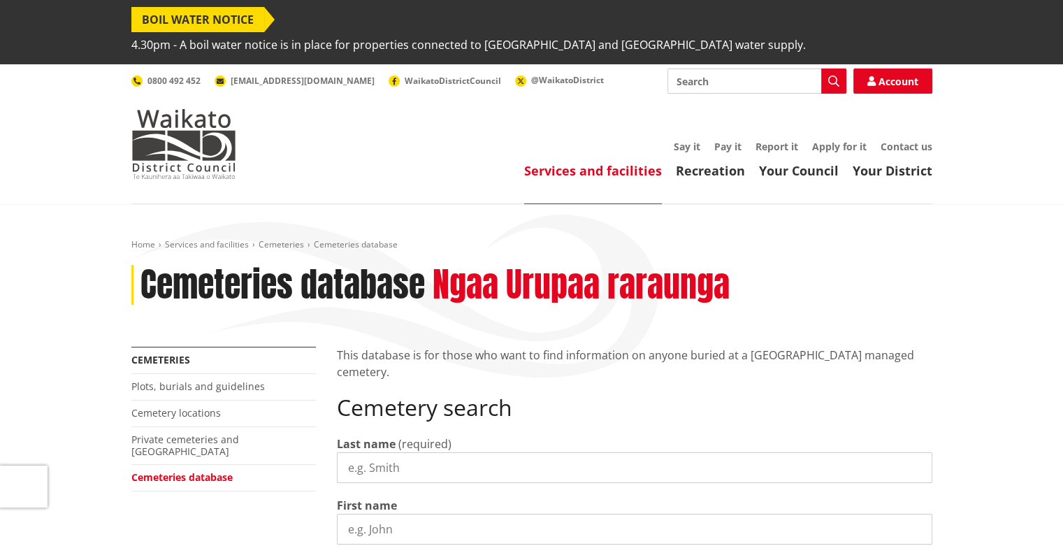
click at [355, 452] on input "Last name" at bounding box center [635, 467] width 596 height 31
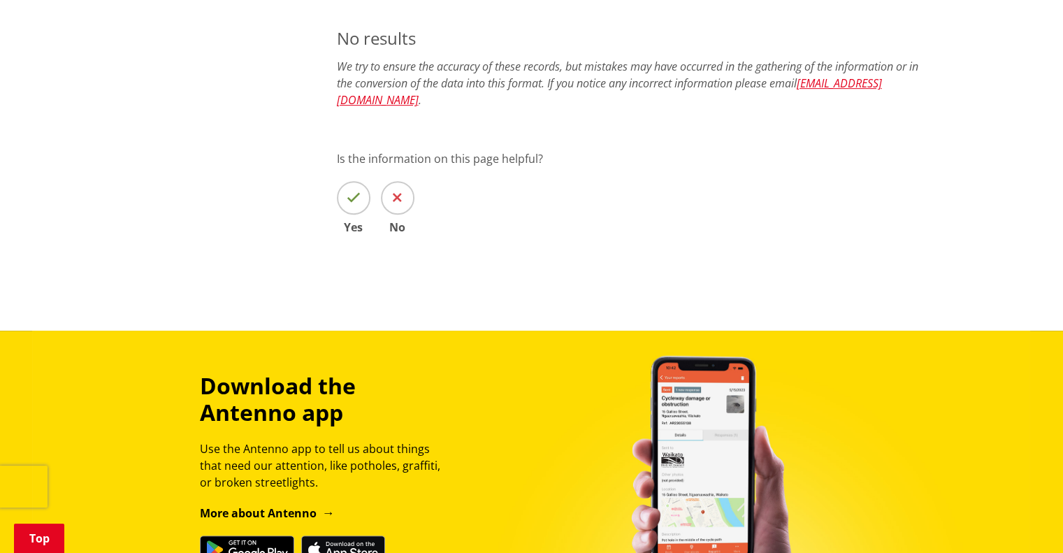
scroll to position [231, 0]
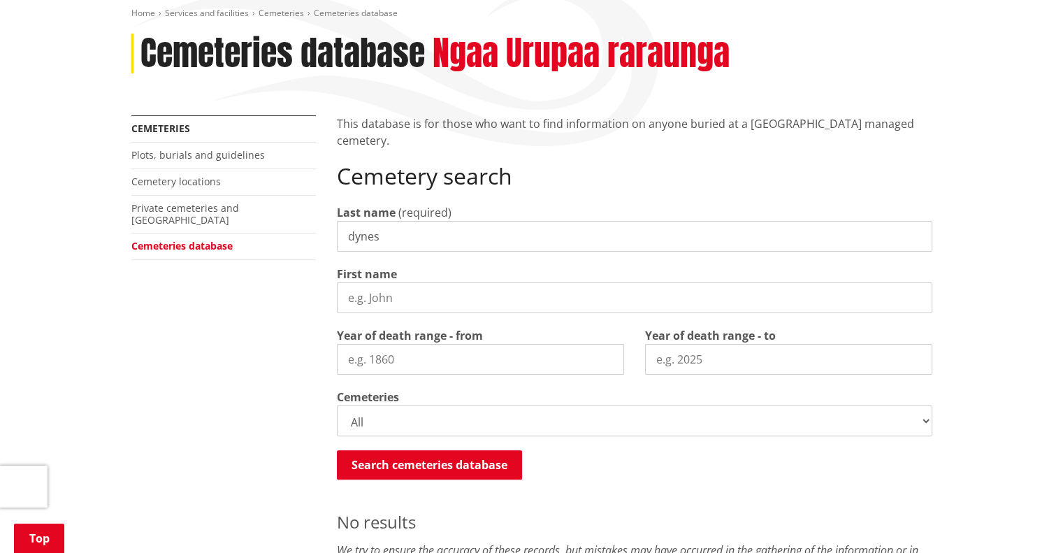
click at [402, 221] on input "dynes" at bounding box center [635, 236] width 596 height 31
type input "d"
type input "fulton"
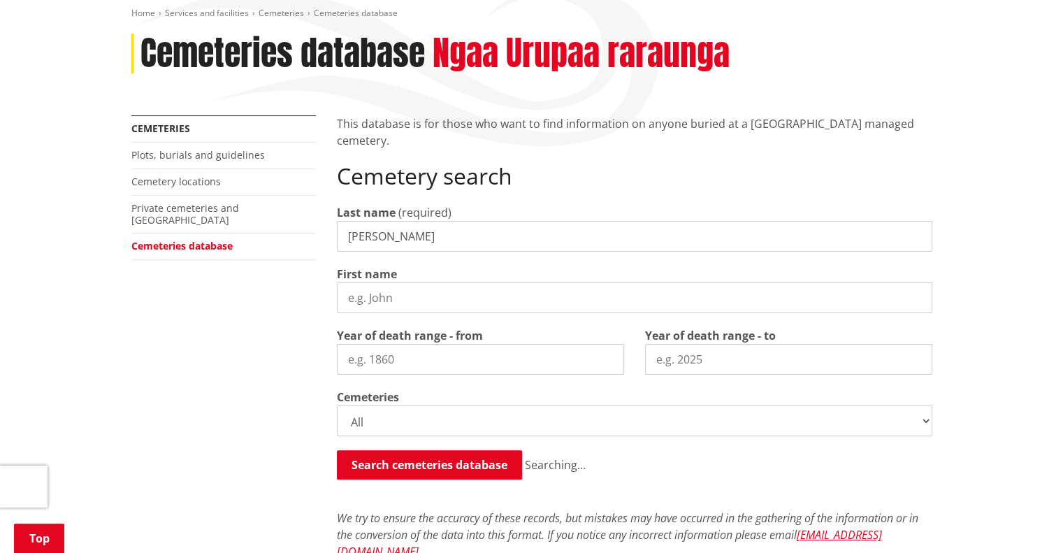
scroll to position [715, 0]
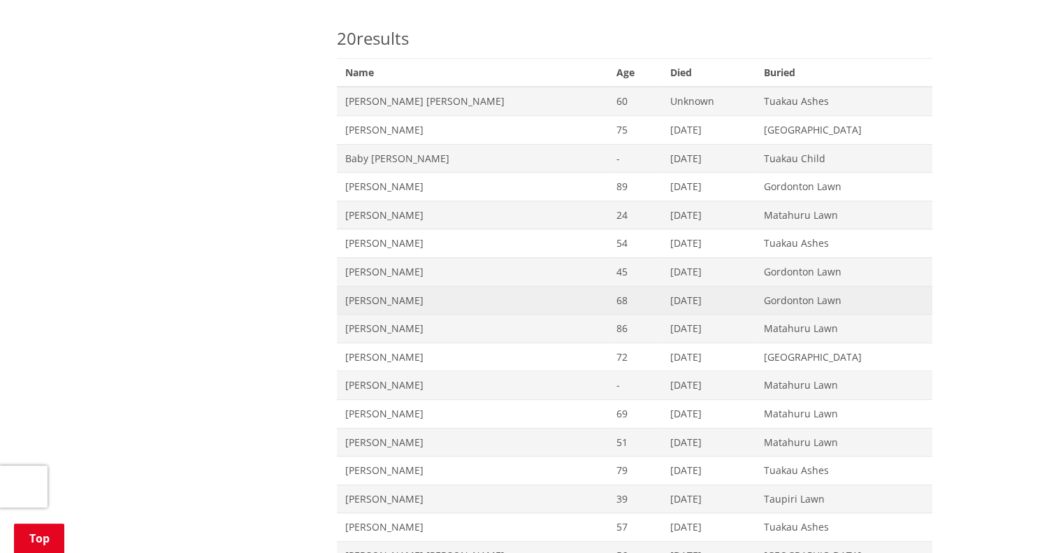
click at [412, 294] on span "Gary Dynes Fulton" at bounding box center [472, 301] width 254 height 14
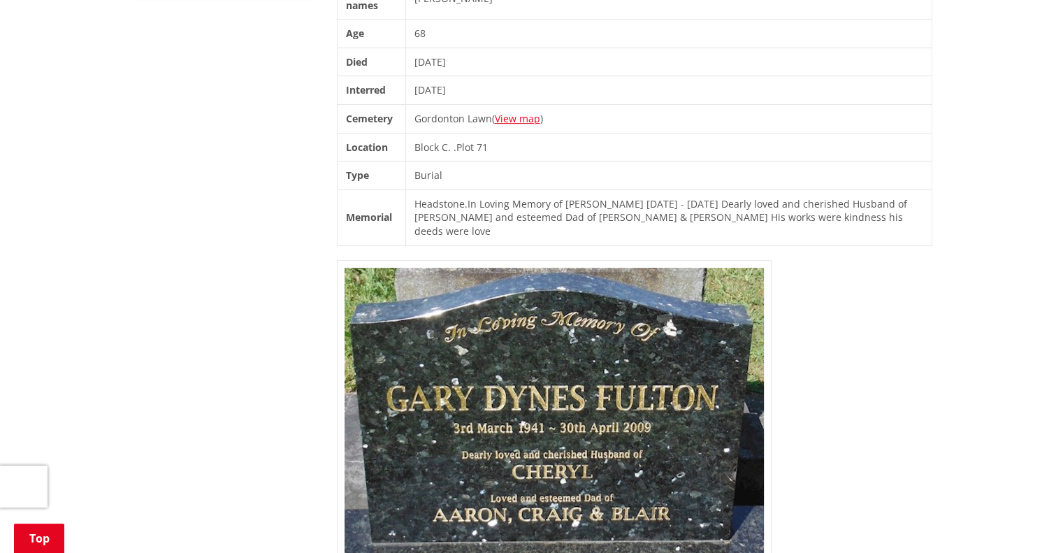
scroll to position [522, 0]
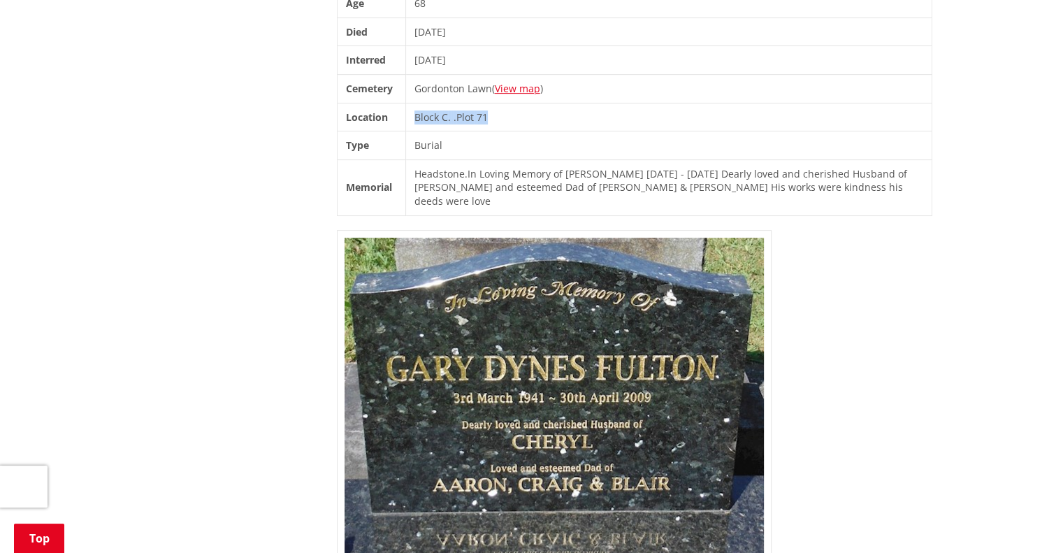
drag, startPoint x: 417, startPoint y: 90, endPoint x: 500, endPoint y: 94, distance: 83.3
click at [500, 103] on td "Block C . . Plot 71" at bounding box center [668, 117] width 526 height 29
copy td "Block C . . Plot 71"
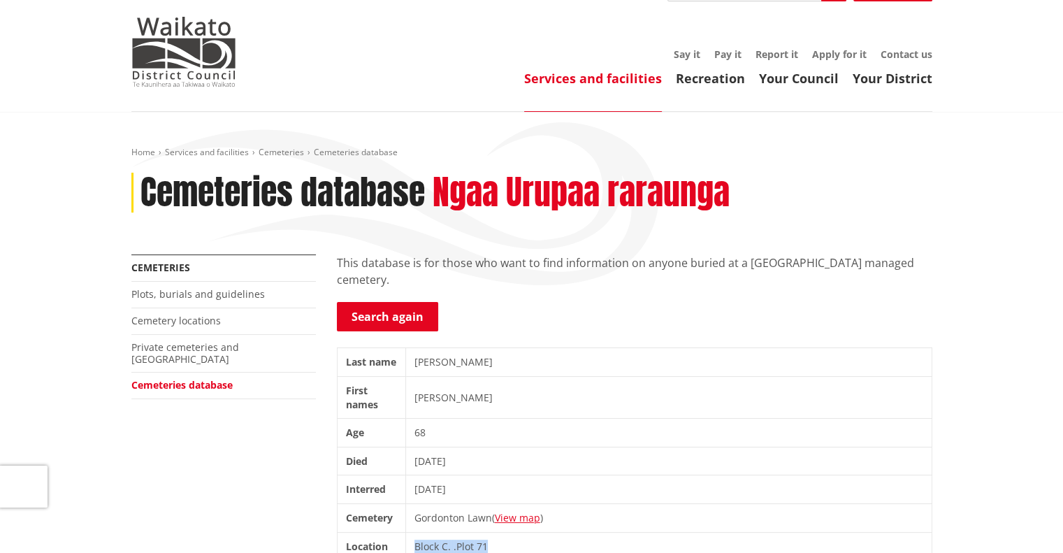
scroll to position [90, 0]
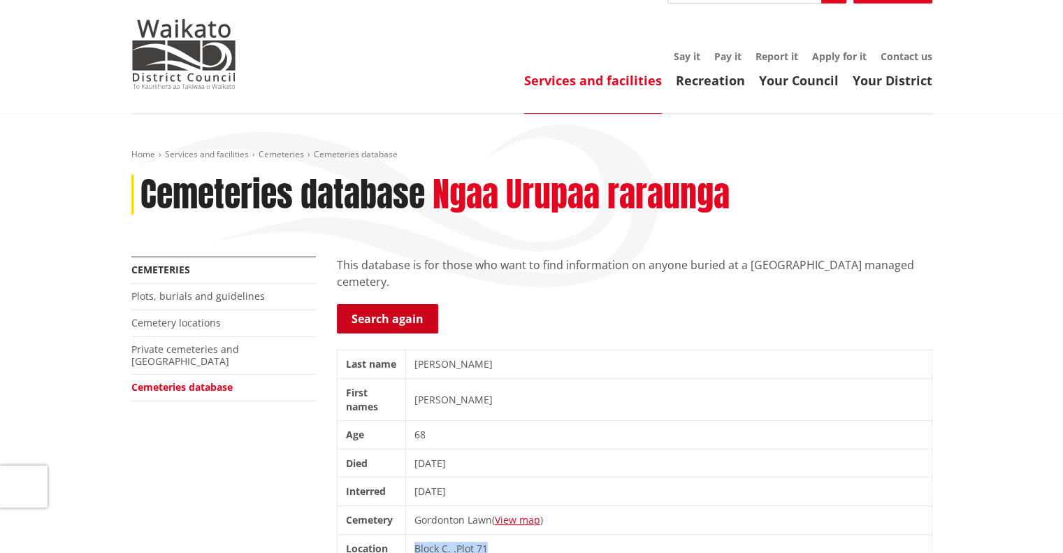
click at [371, 304] on link "Search again" at bounding box center [387, 318] width 101 height 29
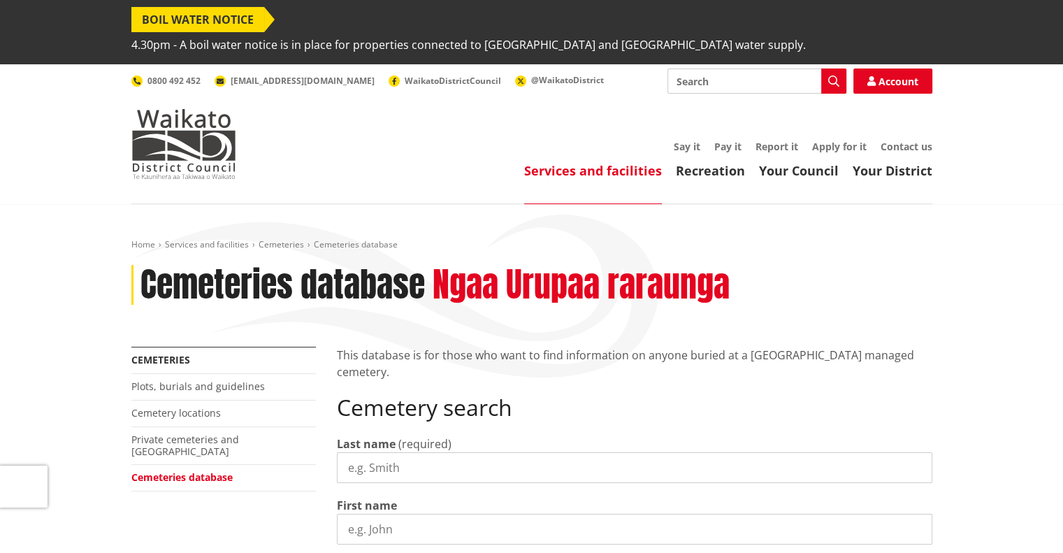
click at [385, 452] on input "Last name" at bounding box center [635, 467] width 596 height 31
type input "[PERSON_NAME]"
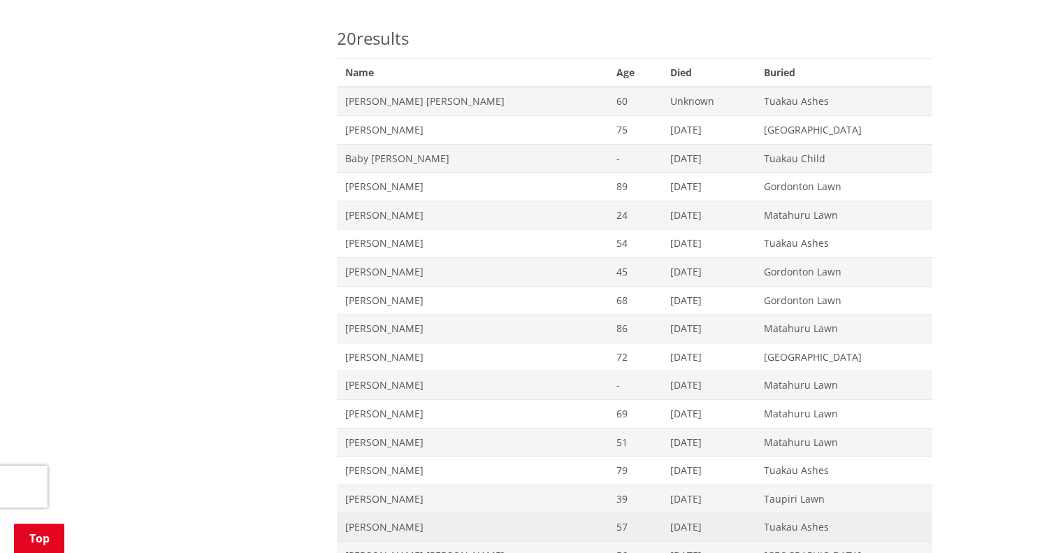
click at [408, 520] on span "[PERSON_NAME]" at bounding box center [472, 527] width 254 height 14
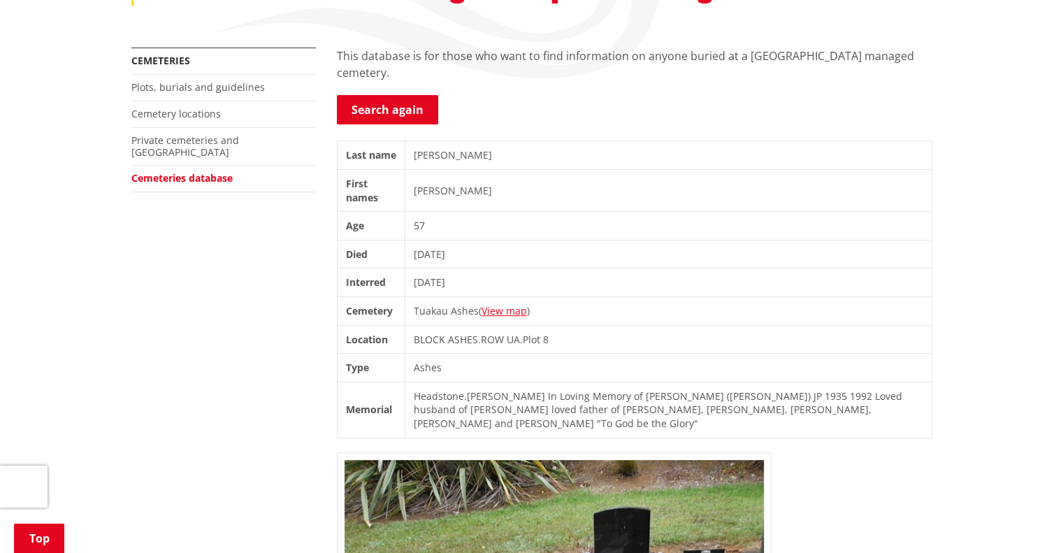
scroll to position [422, 0]
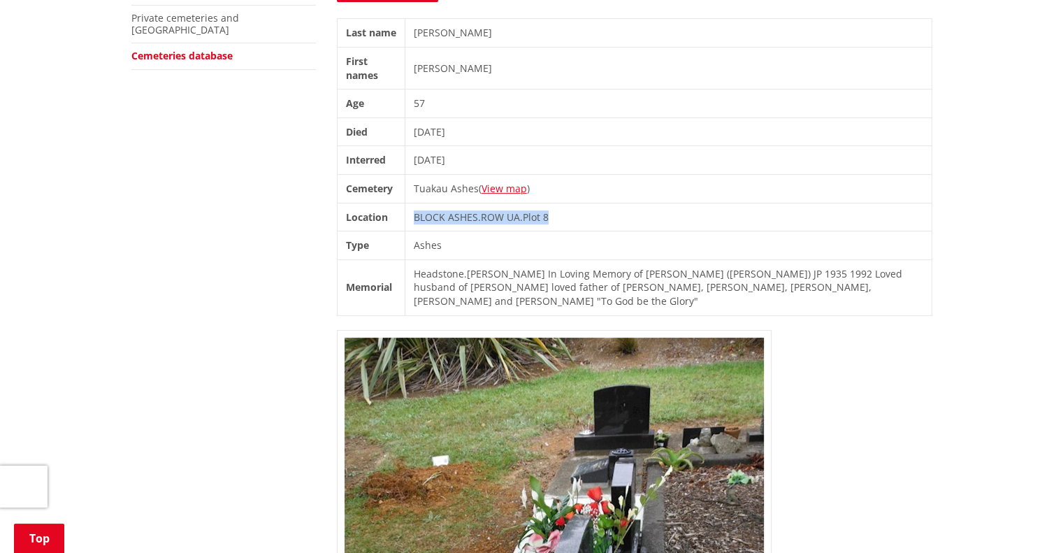
drag, startPoint x: 418, startPoint y: 192, endPoint x: 562, endPoint y: 194, distance: 144.0
click at [562, 203] on td "BLOCK ASHES . ROW UA . Plot 8" at bounding box center [668, 217] width 527 height 29
copy td "BLOCK ASHES . ROW UA . Plot 8"
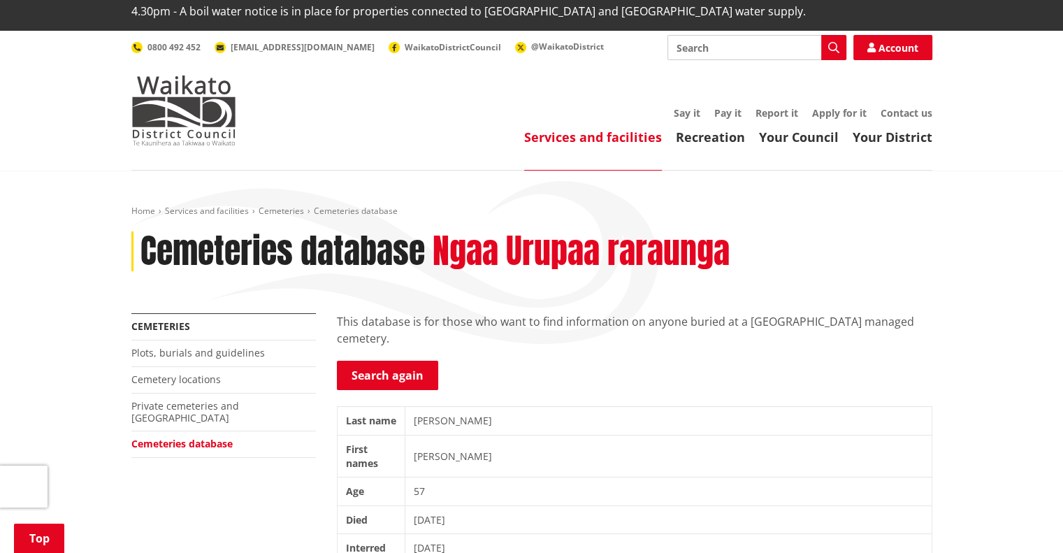
scroll to position [0, 0]
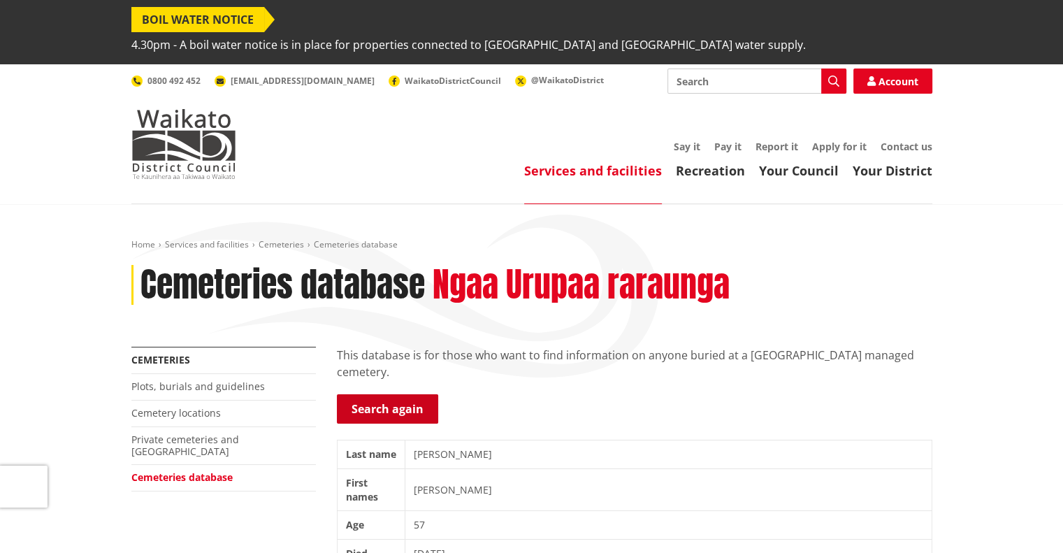
click at [392, 394] on link "Search again" at bounding box center [387, 408] width 101 height 29
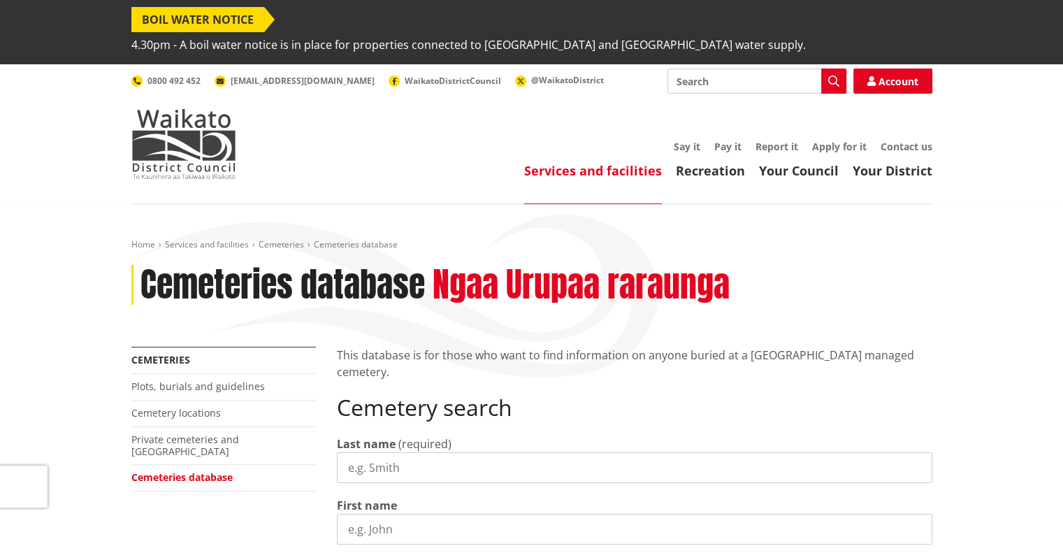
click at [367, 452] on input "Last name" at bounding box center [635, 467] width 596 height 31
type input "[PERSON_NAME]"
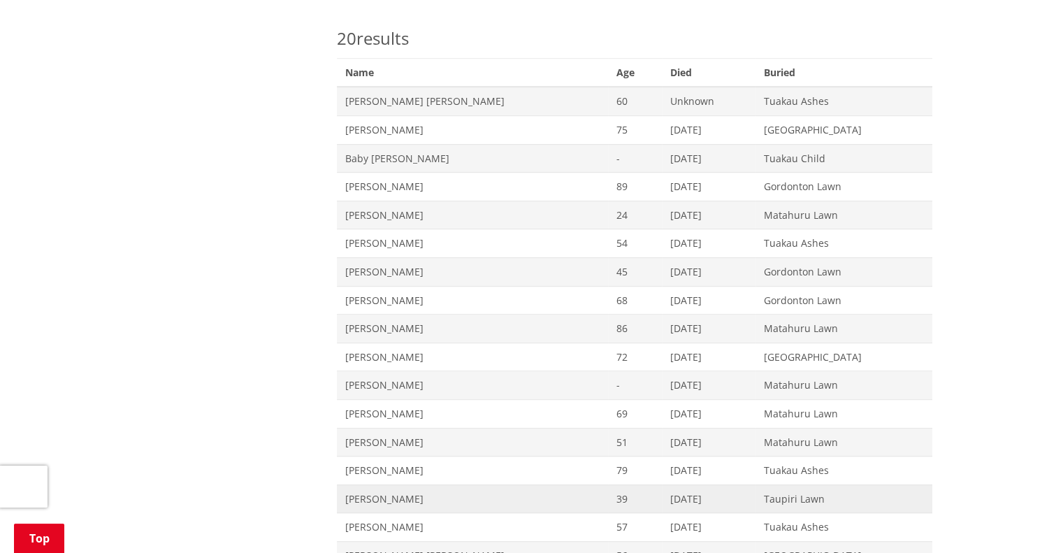
click at [377, 492] on span "[PERSON_NAME]" at bounding box center [472, 499] width 254 height 14
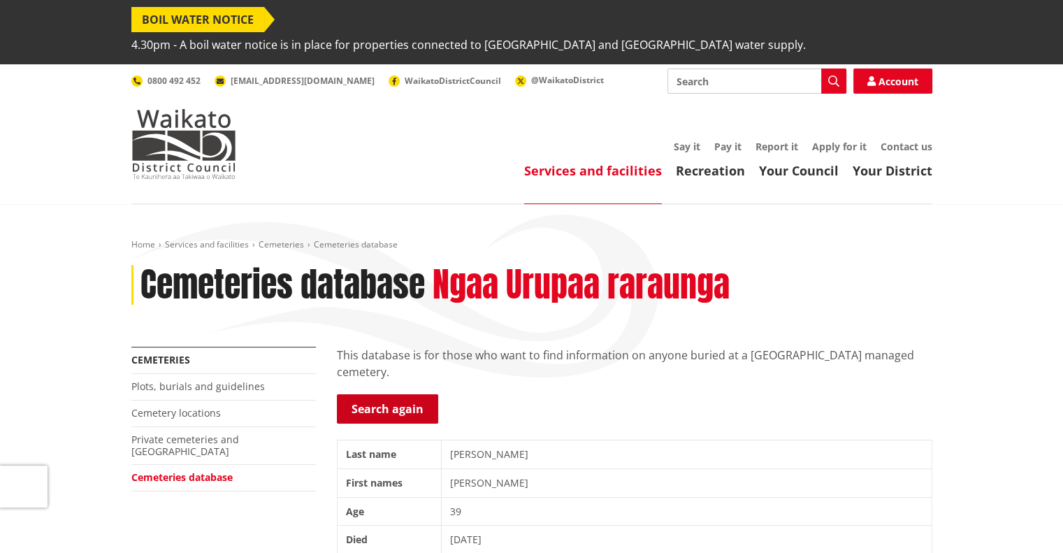
click at [387, 394] on link "Search again" at bounding box center [387, 408] width 101 height 29
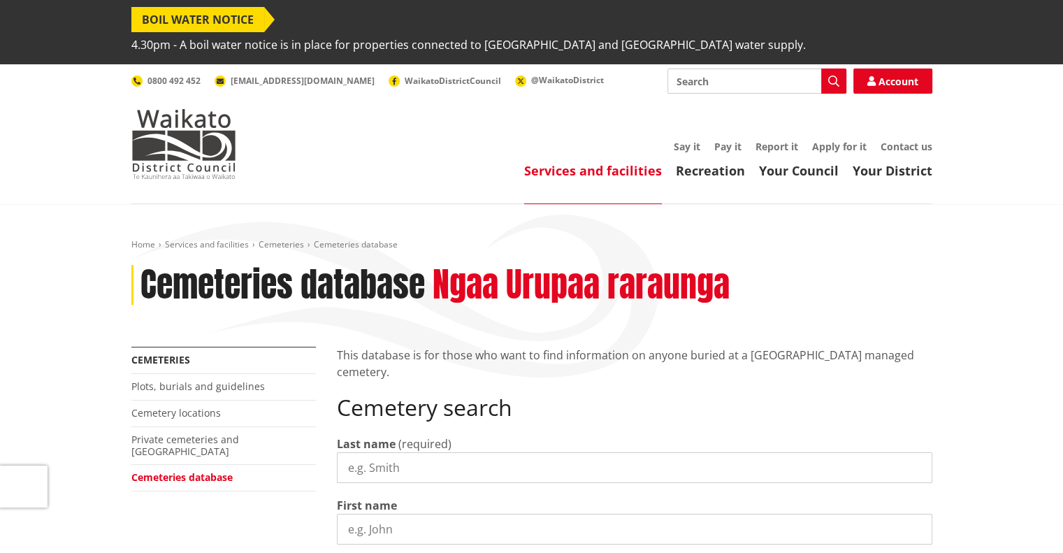
click at [380, 452] on input "Last name" at bounding box center [635, 467] width 596 height 31
type input "fulton"
